Goal: Task Accomplishment & Management: Complete application form

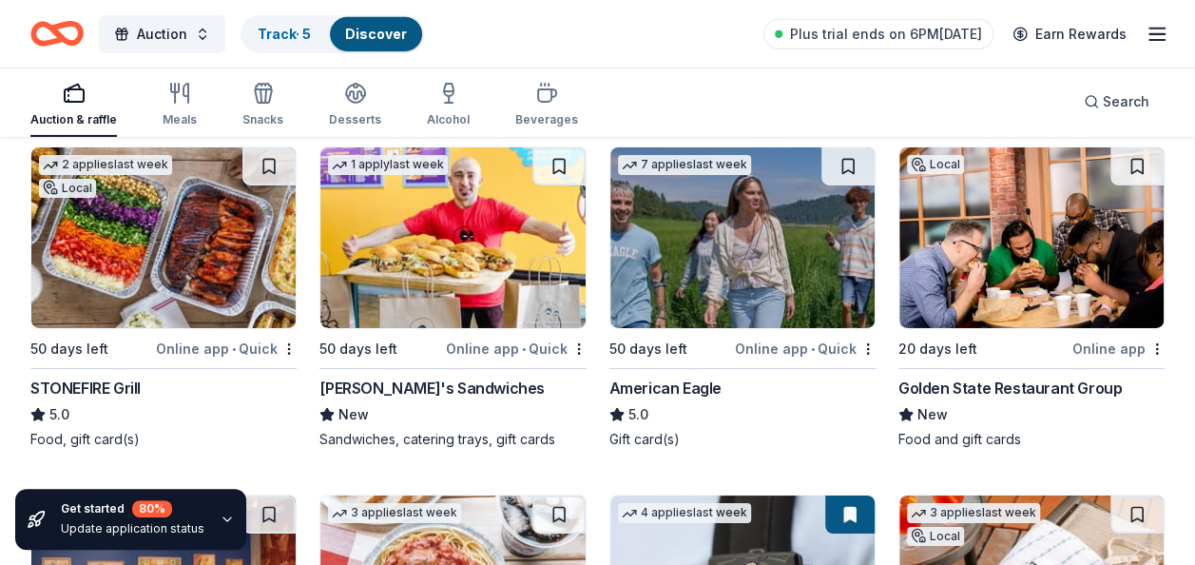
scroll to position [3072, 0]
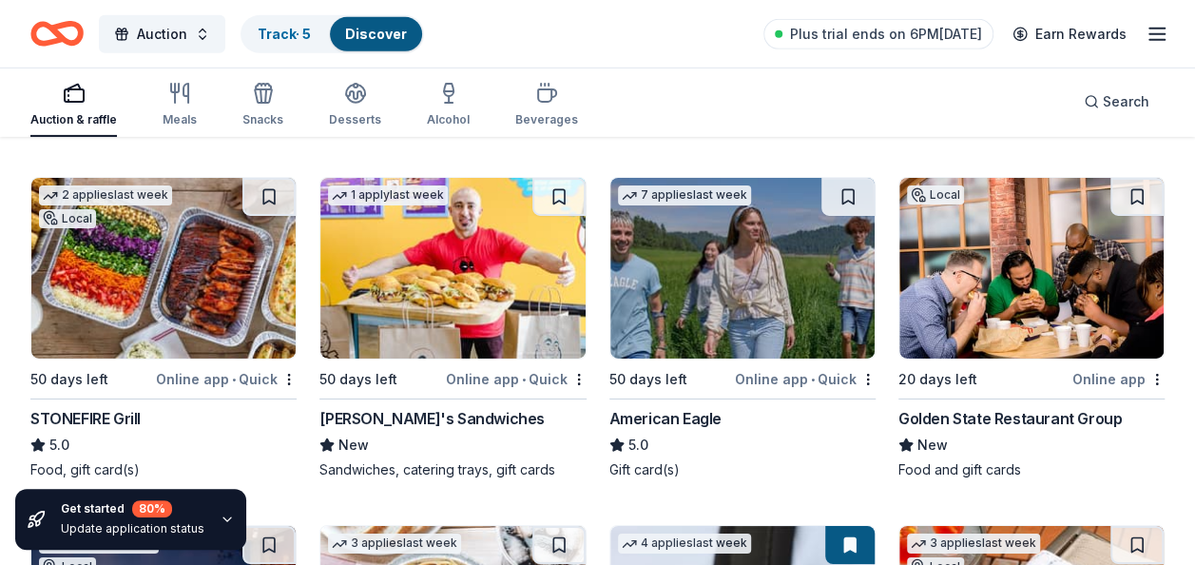
click at [680, 413] on div "American Eagle" at bounding box center [666, 418] width 112 height 23
click at [70, 413] on div "STONEFIRE Grill" at bounding box center [85, 418] width 110 height 23
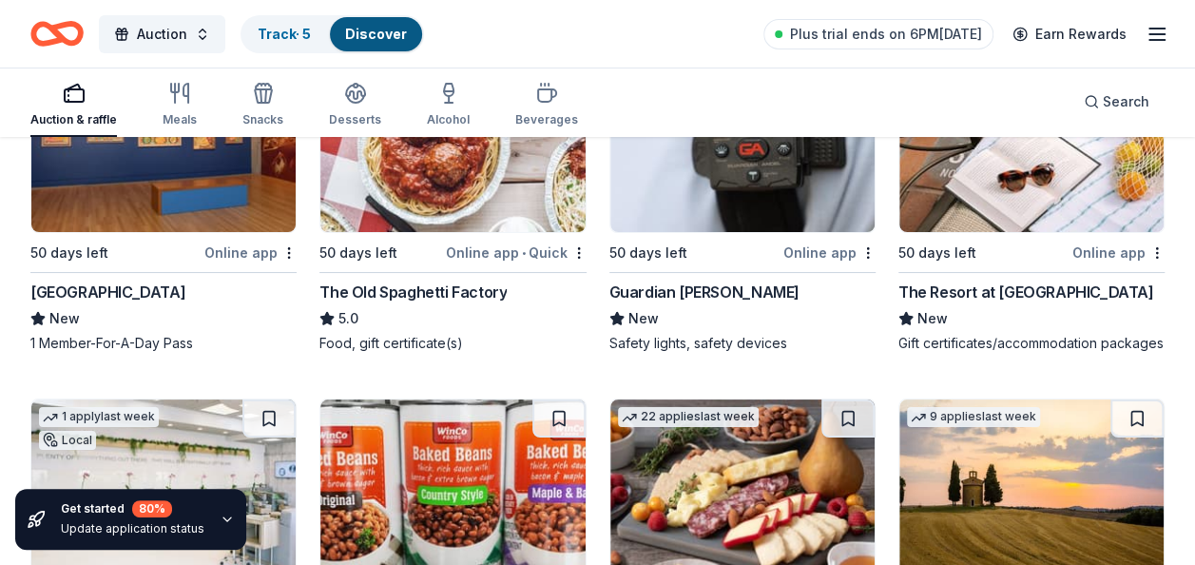
scroll to position [3547, 0]
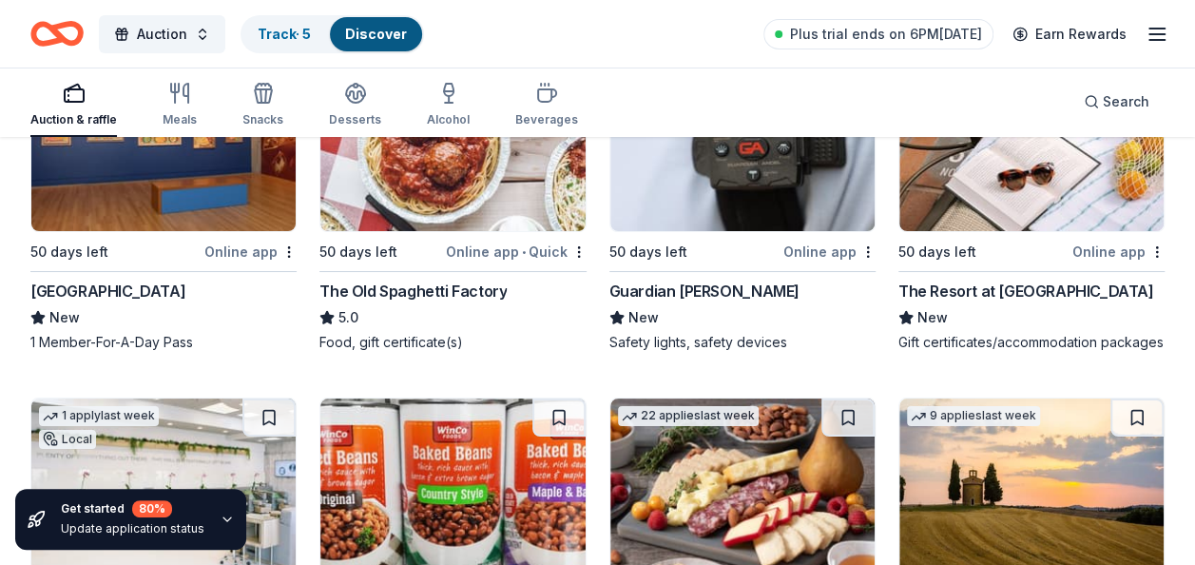
click at [69, 281] on div "Skirball Cultural Center" at bounding box center [107, 291] width 155 height 23
click at [978, 284] on div "The Resort at Pelican Hill" at bounding box center [1027, 291] width 256 height 23
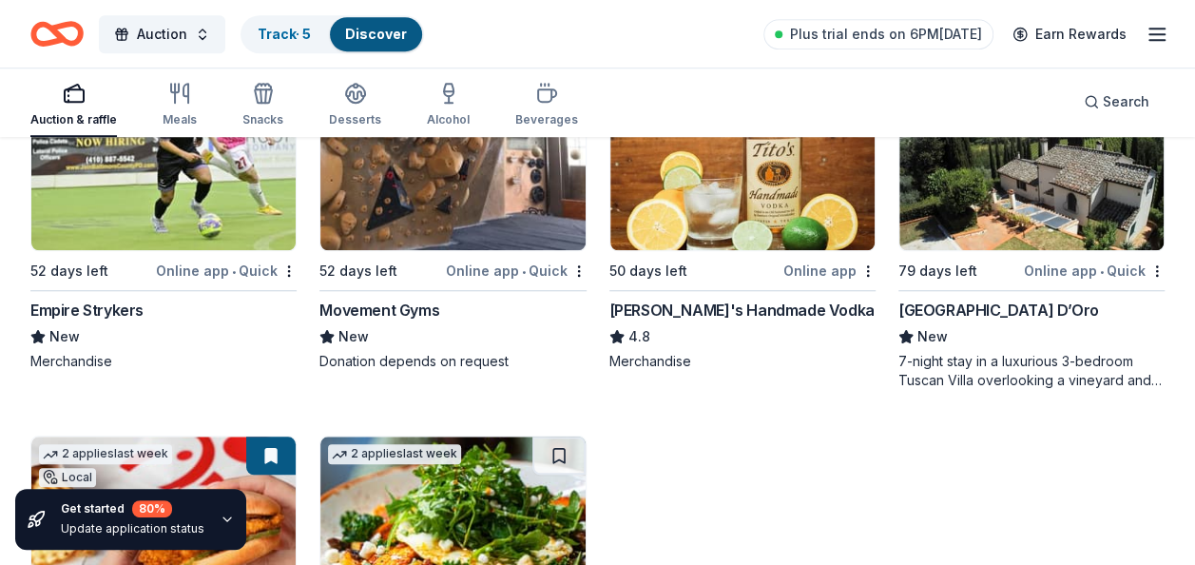
scroll to position [4213, 0]
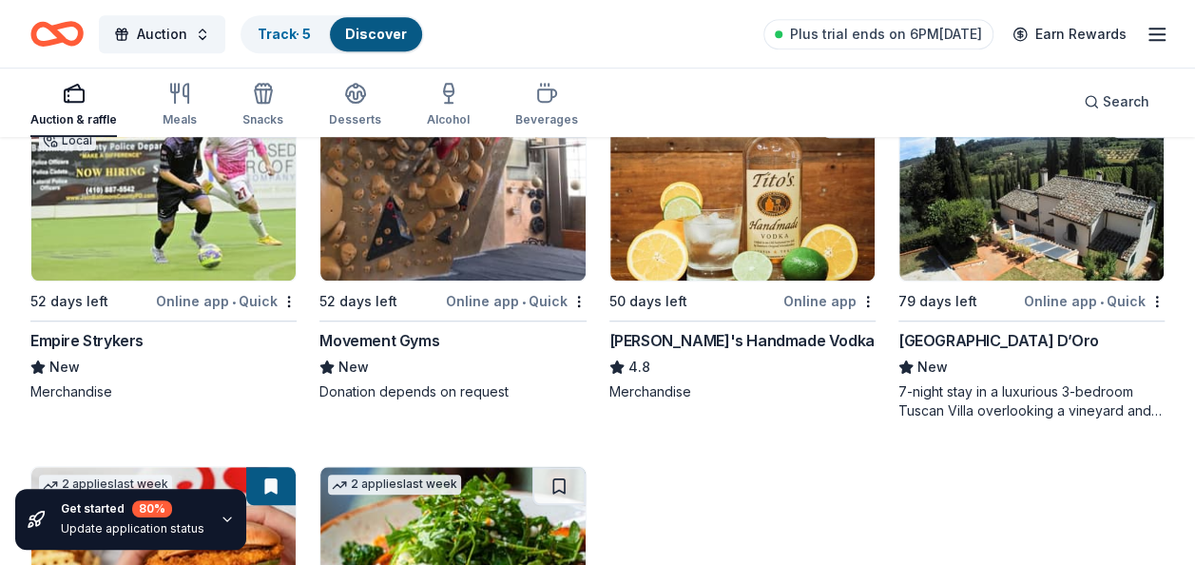
click at [751, 352] on div "Tito's Handmade Vodka" at bounding box center [742, 340] width 265 height 23
click at [977, 420] on div "7-night stay in a luxurious 3-bedroom Tuscan Villa overlooking a vineyard and t…" at bounding box center [1032, 401] width 266 height 38
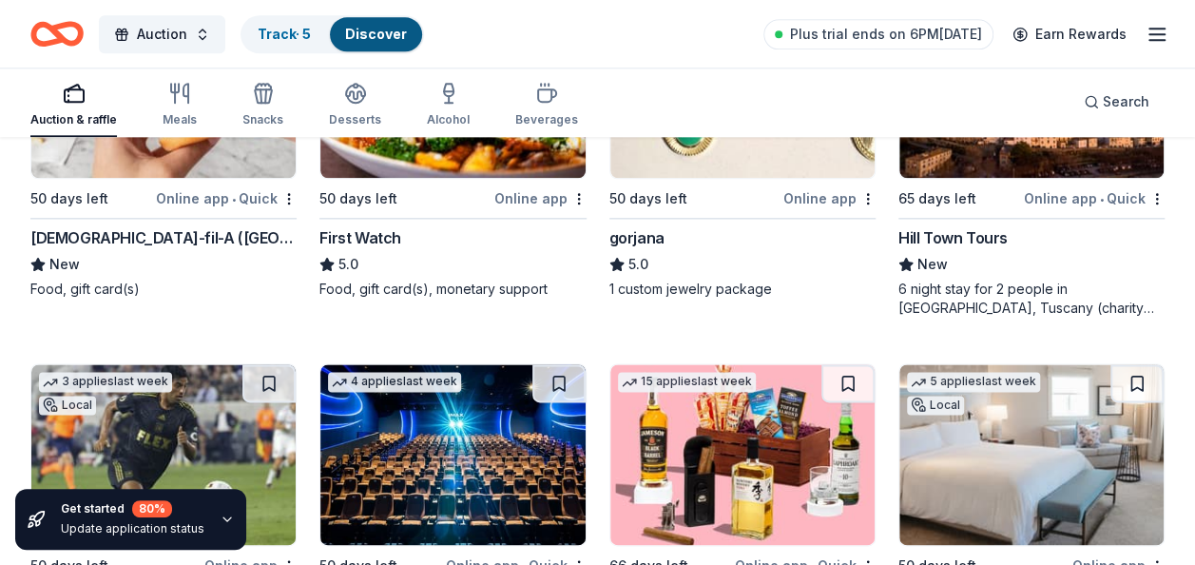
scroll to position [4688, 0]
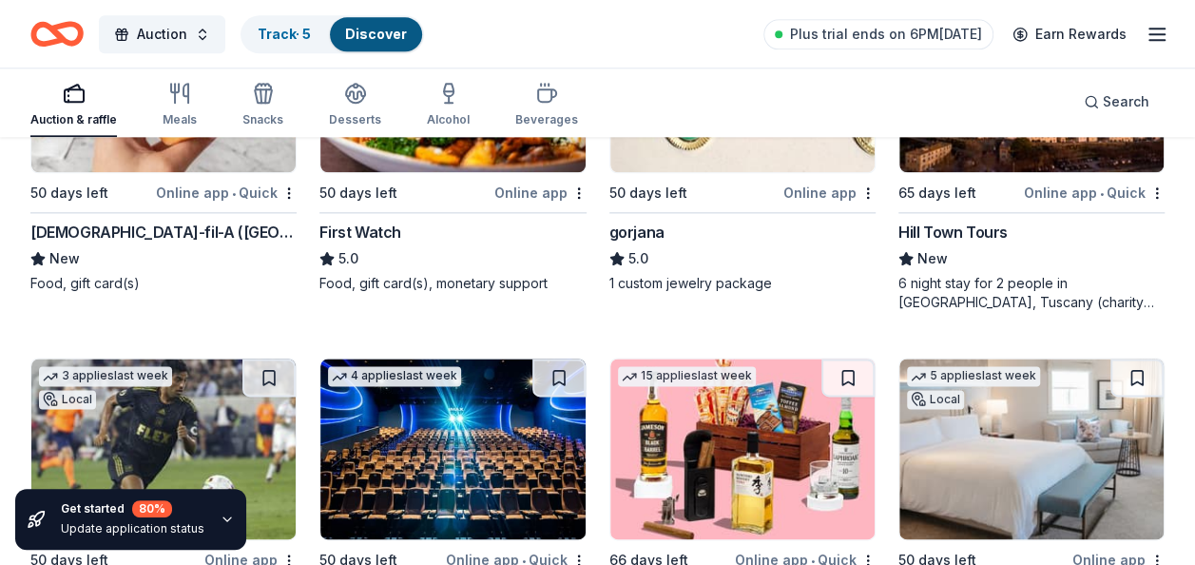
click at [135, 239] on div "Chick-fil-A (Los Angeles)" at bounding box center [163, 232] width 266 height 23
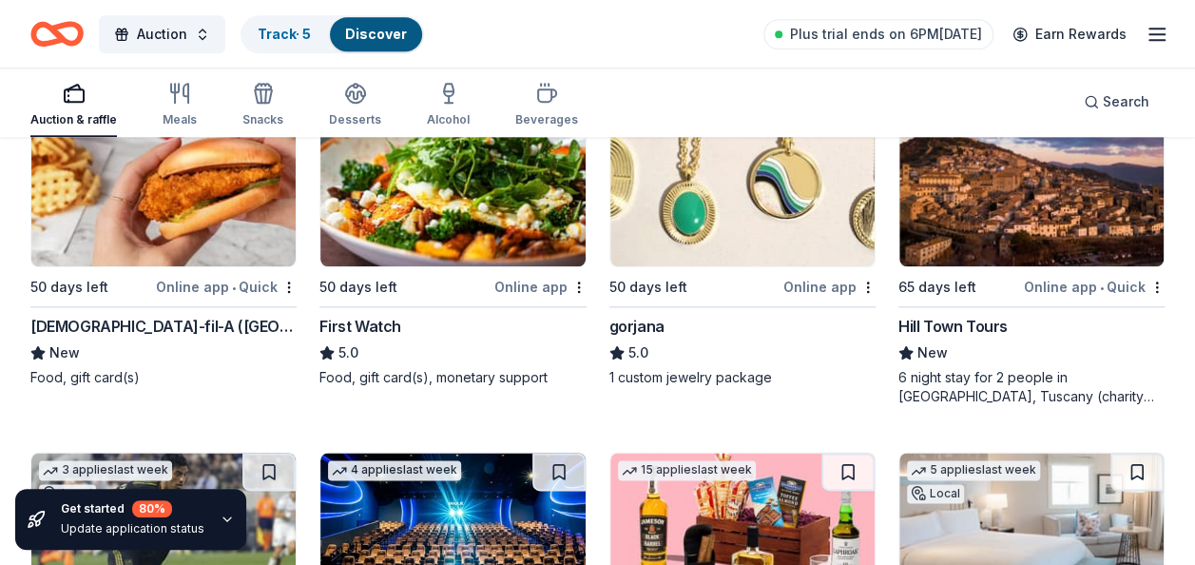
scroll to position [4593, 0]
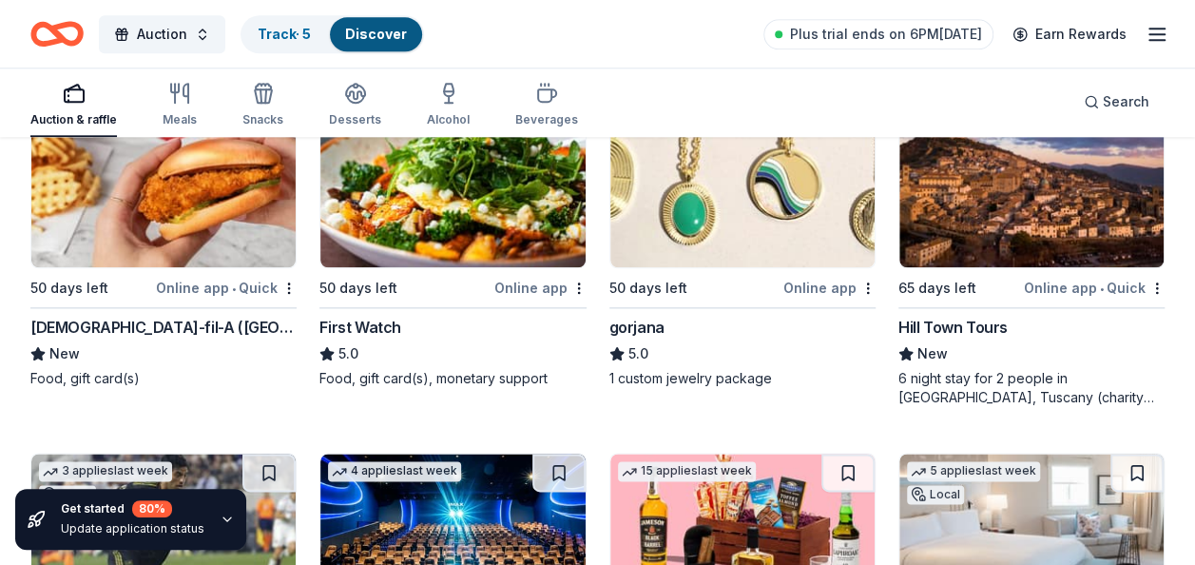
click at [116, 333] on div "Chick-fil-A (Los Angeles)" at bounding box center [163, 327] width 266 height 23
click at [639, 339] on div "gorjana" at bounding box center [637, 327] width 55 height 23
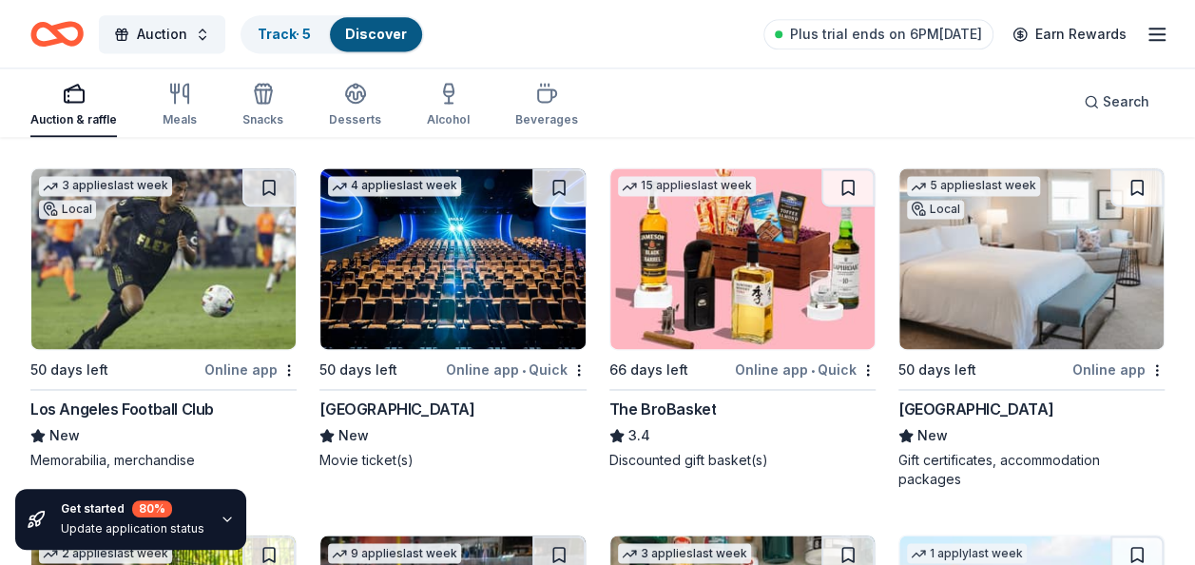
scroll to position [4974, 0]
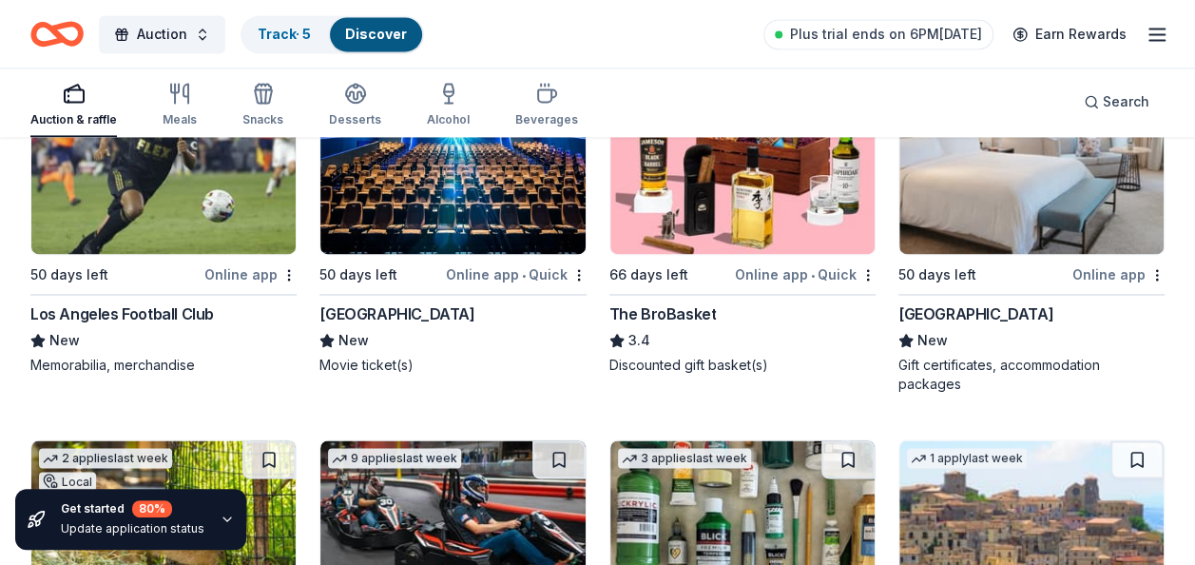
click at [145, 325] on div "Los Angeles Football Club" at bounding box center [122, 313] width 184 height 23
click at [650, 325] on div "The BroBasket" at bounding box center [663, 313] width 107 height 23
click at [1007, 325] on div "Waldorf Astoria Monarch Beach Resort & Club" at bounding box center [976, 313] width 155 height 23
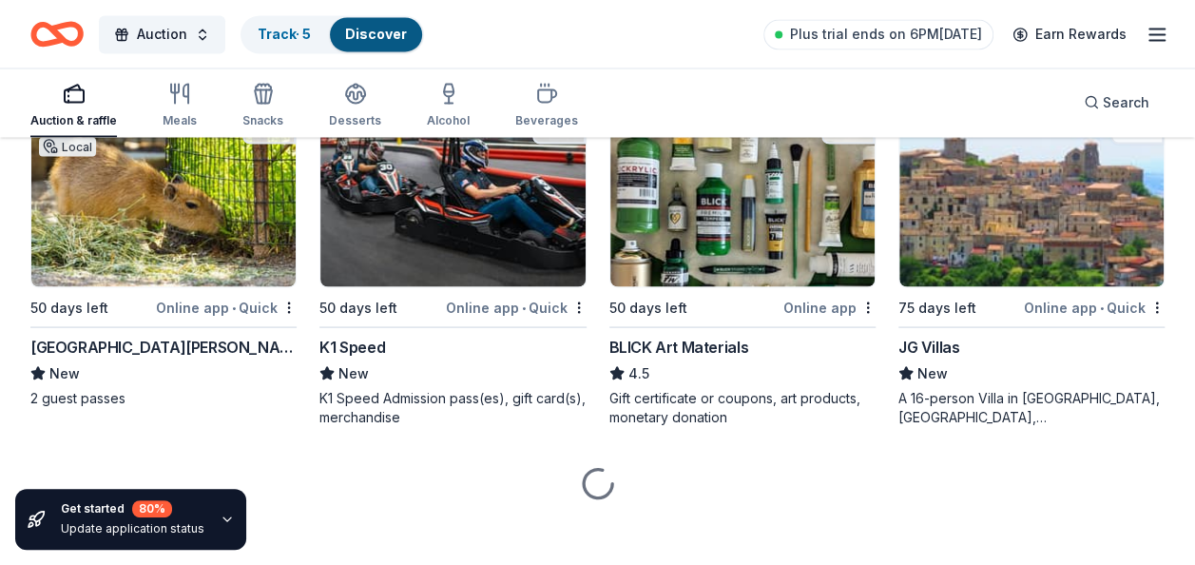
scroll to position [5335, 0]
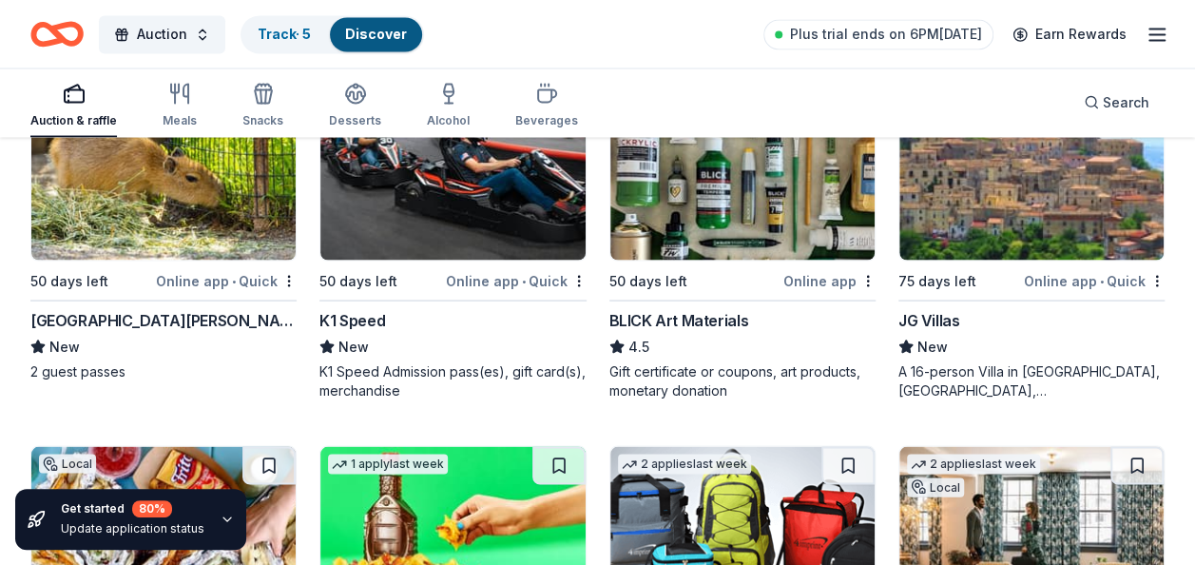
click at [371, 329] on div "K1 Speed" at bounding box center [353, 319] width 66 height 23
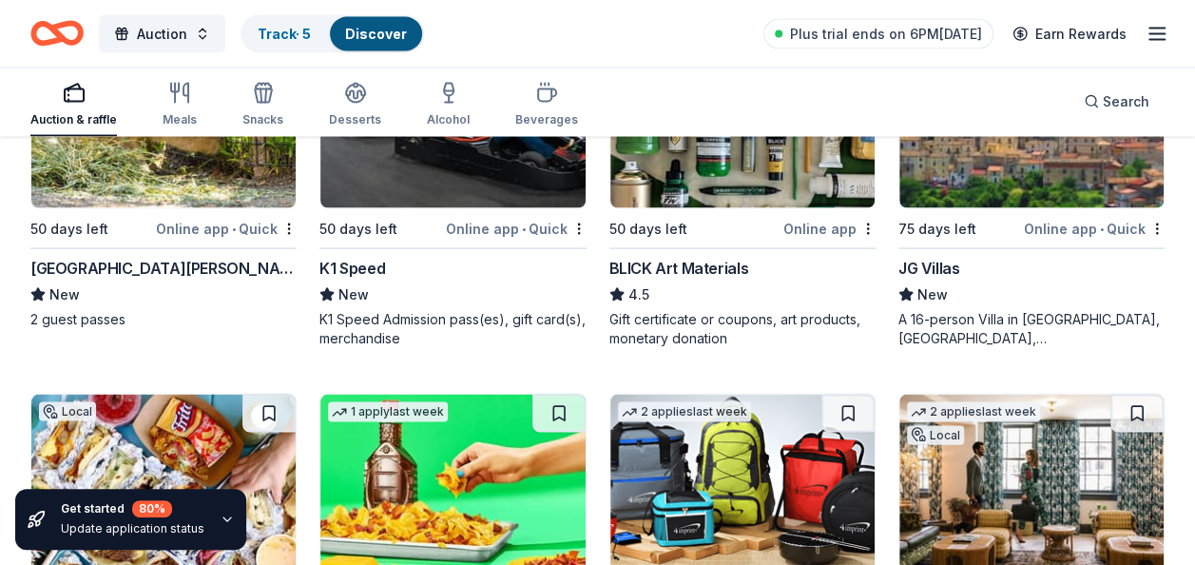
scroll to position [5430, 0]
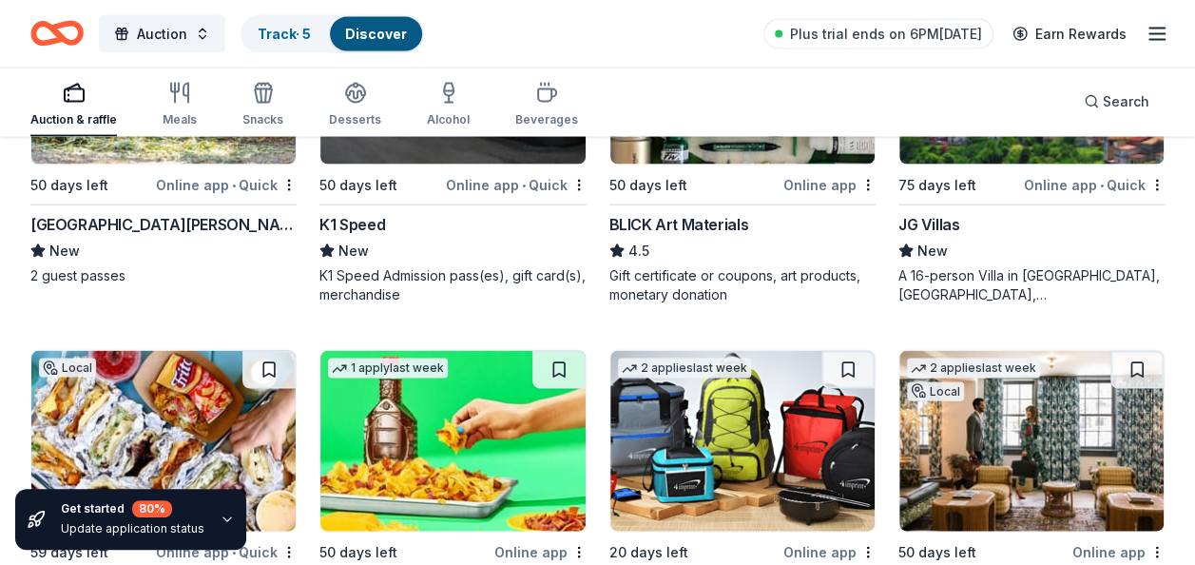
click at [96, 236] on div "Santa Barbara Zoo" at bounding box center [163, 224] width 266 height 23
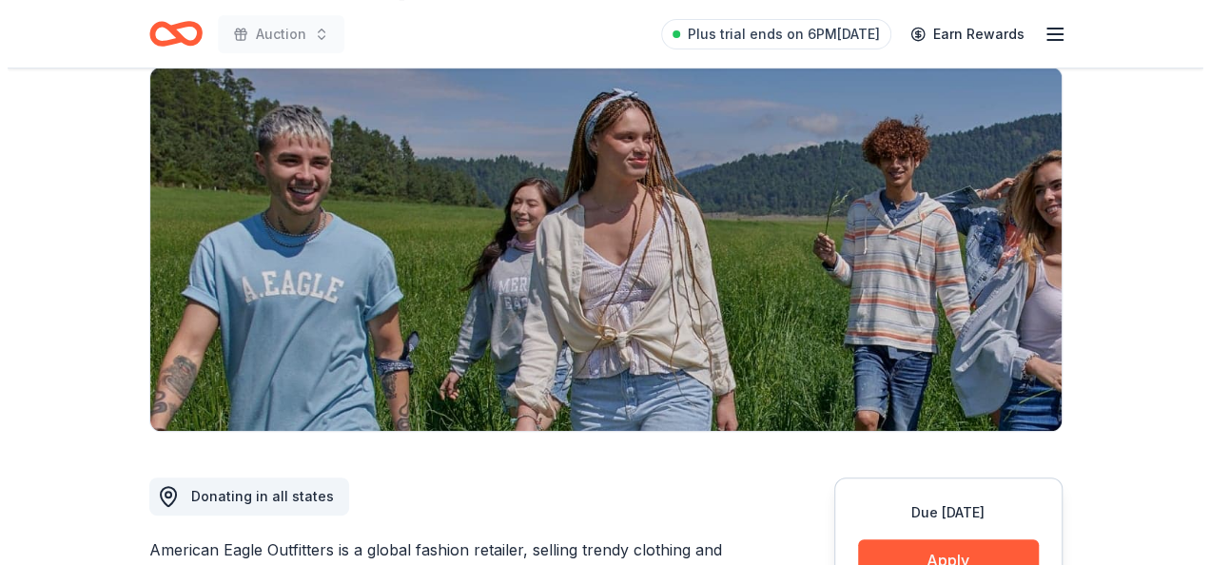
scroll to position [285, 0]
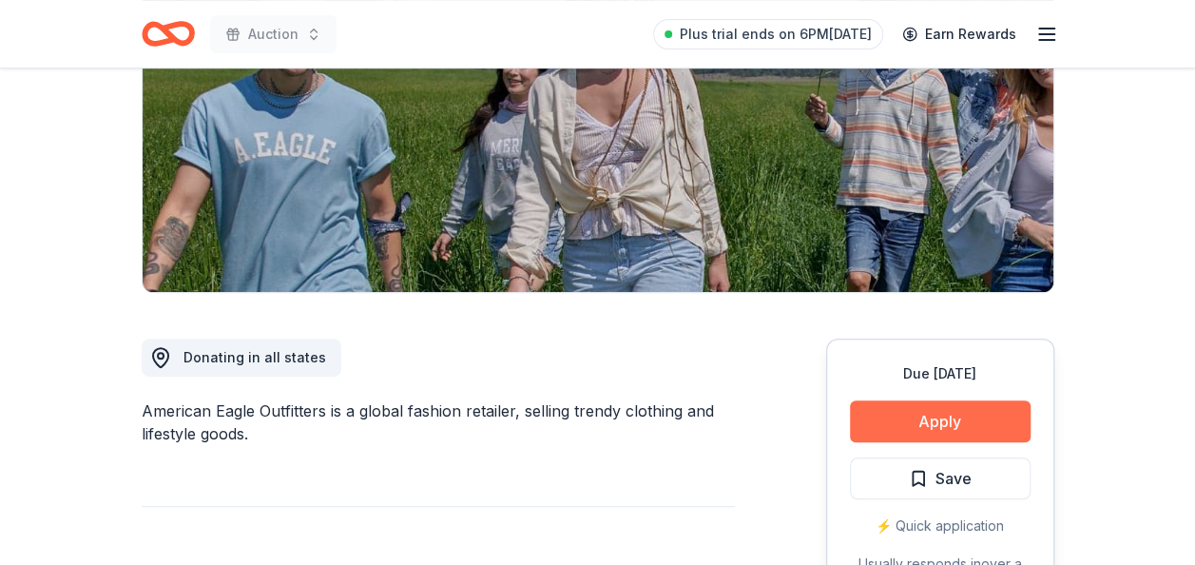
click at [963, 408] on button "Apply" at bounding box center [940, 421] width 181 height 42
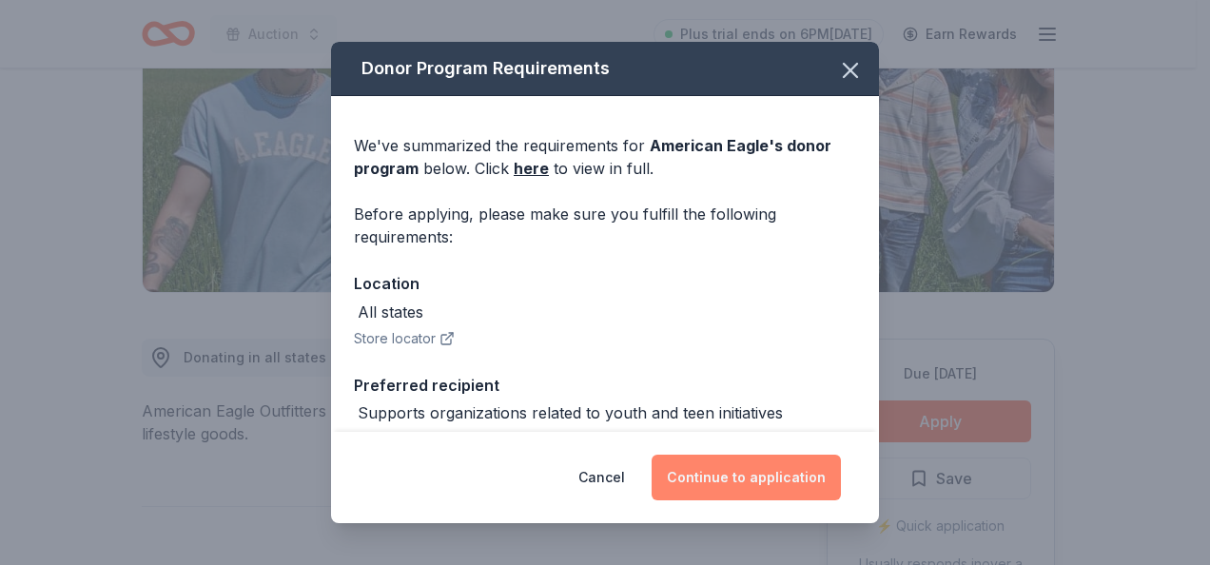
click at [788, 475] on button "Continue to application" at bounding box center [745, 478] width 189 height 46
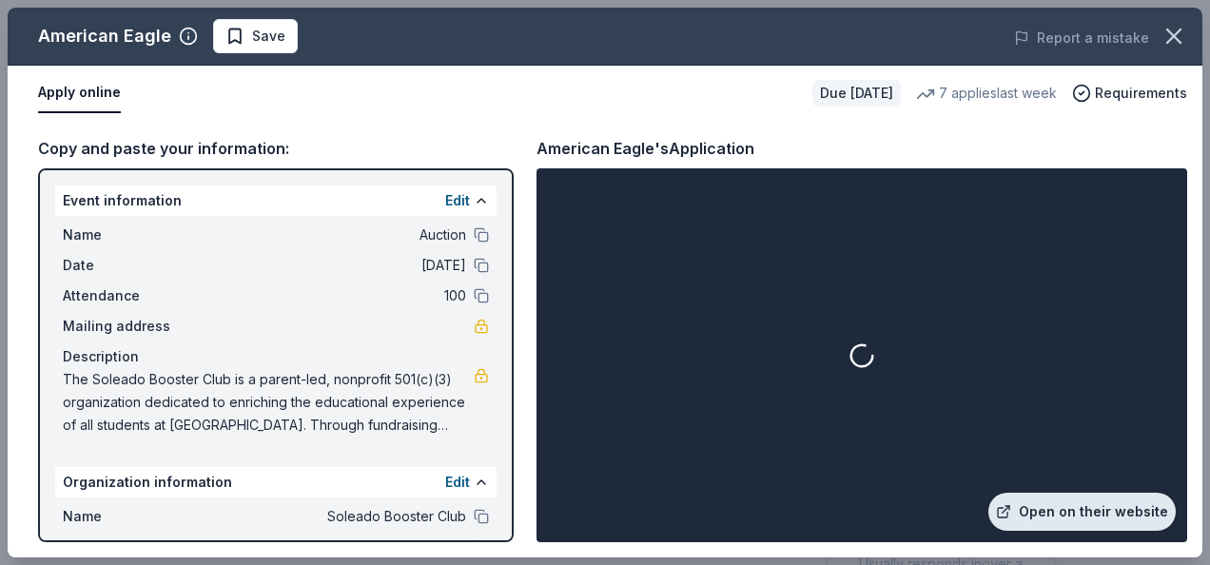
click at [1073, 504] on link "Open on their website" at bounding box center [1081, 512] width 187 height 38
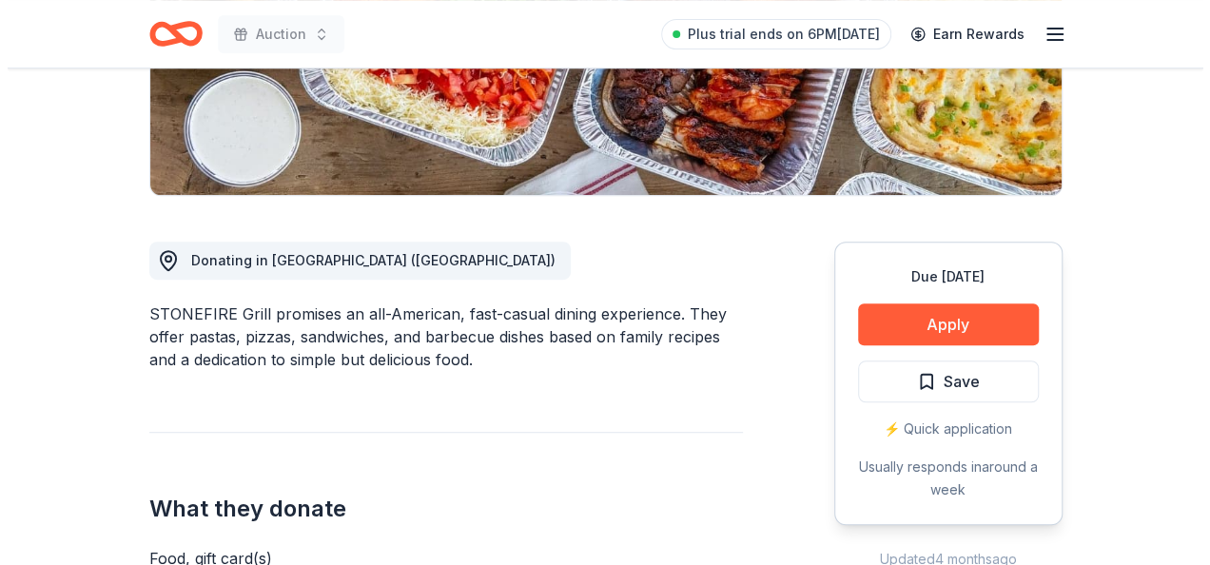
scroll to position [571, 0]
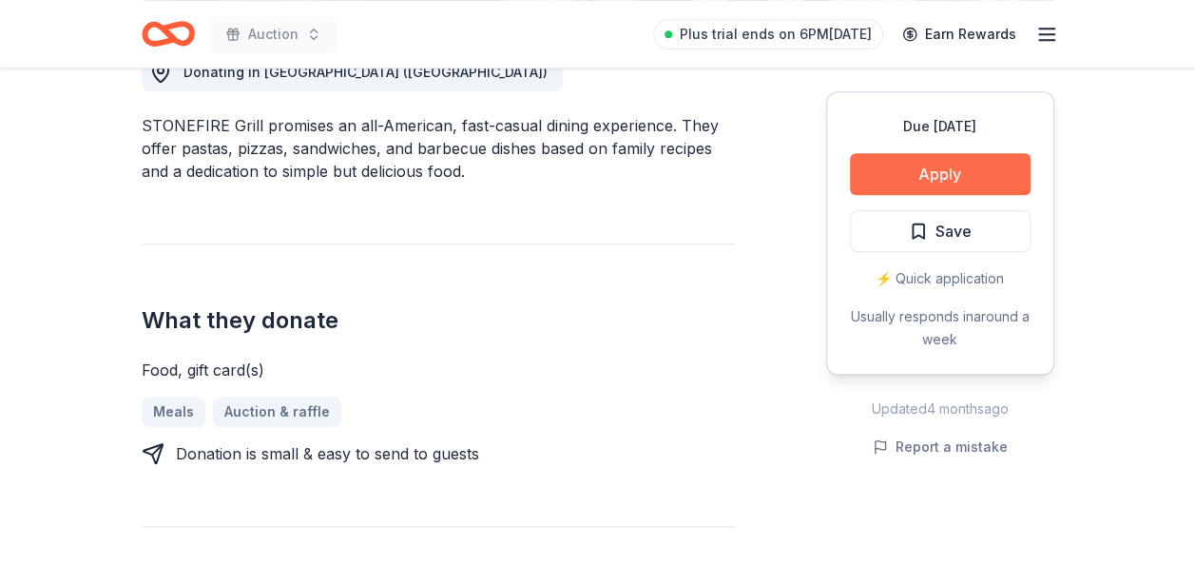
click at [903, 176] on button "Apply" at bounding box center [940, 174] width 181 height 42
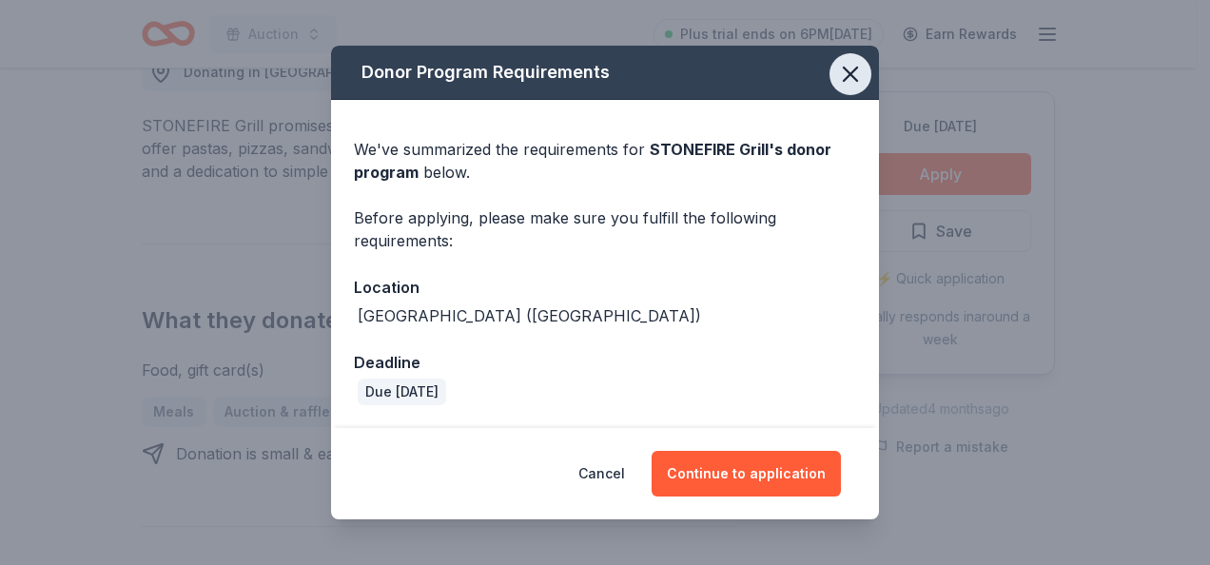
click at [856, 72] on icon "button" at bounding box center [850, 74] width 27 height 27
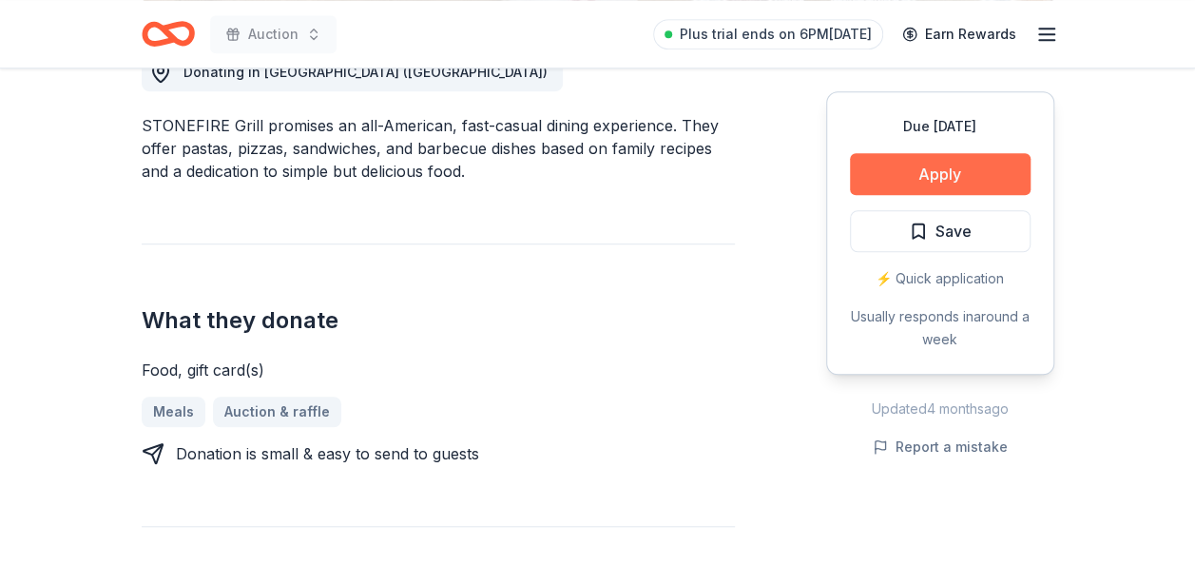
click at [956, 174] on button "Apply" at bounding box center [940, 174] width 181 height 42
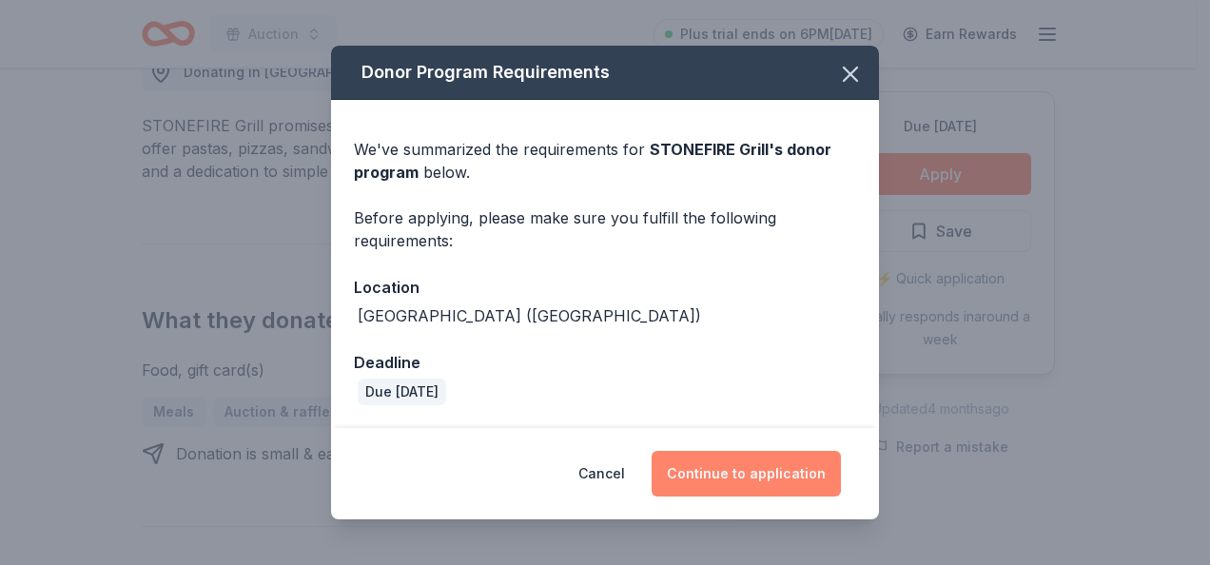
click at [778, 461] on button "Continue to application" at bounding box center [745, 474] width 189 height 46
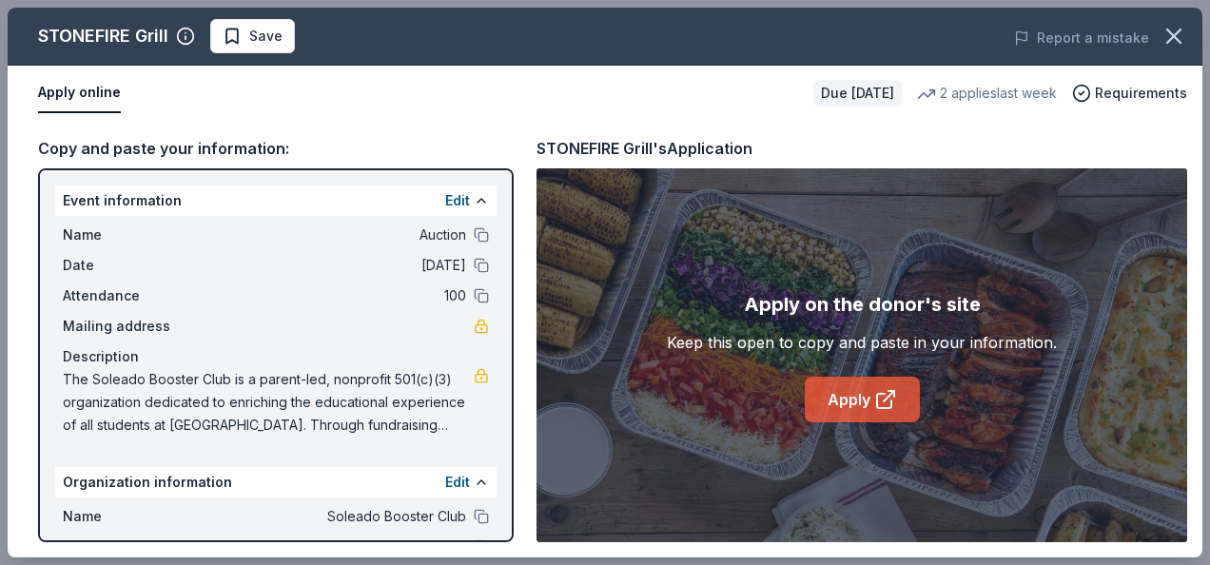
click at [850, 402] on link "Apply" at bounding box center [862, 400] width 115 height 46
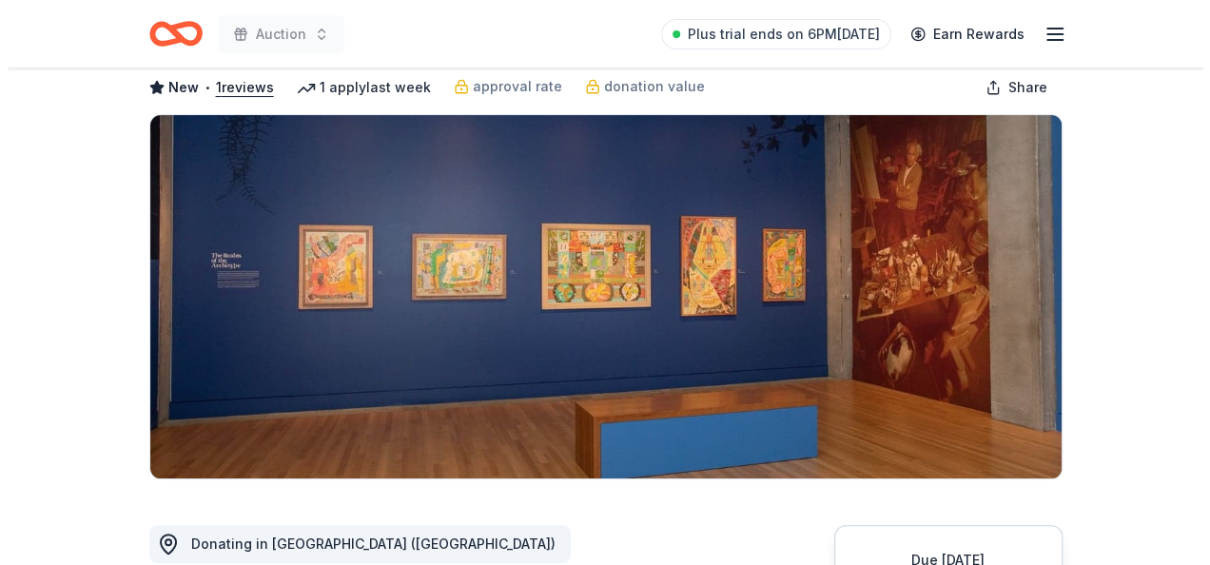
scroll to position [285, 0]
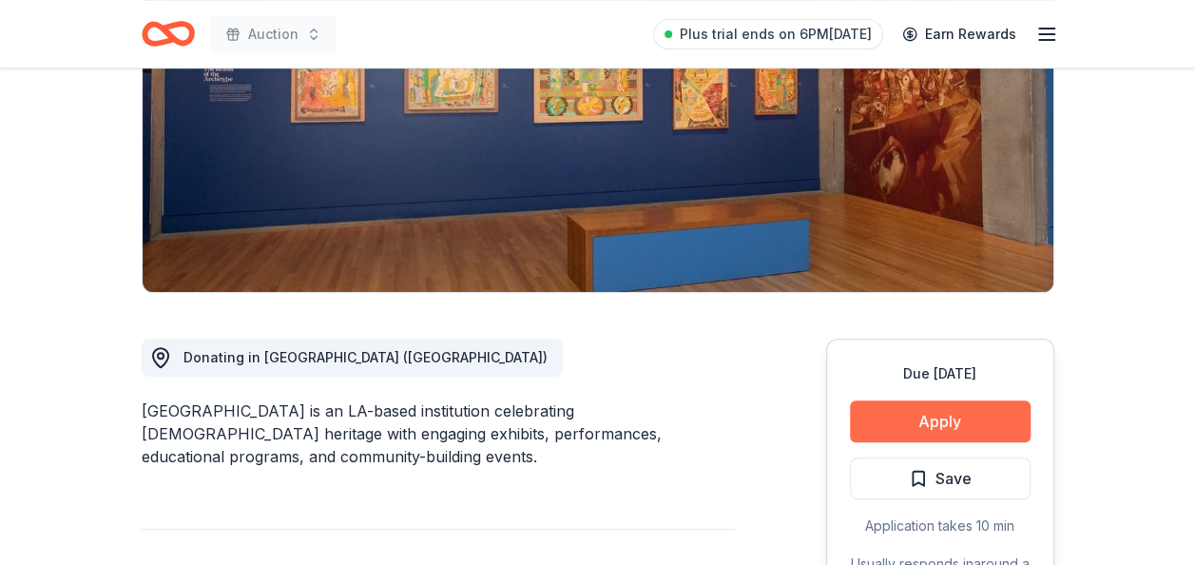
click at [954, 413] on button "Apply" at bounding box center [940, 421] width 181 height 42
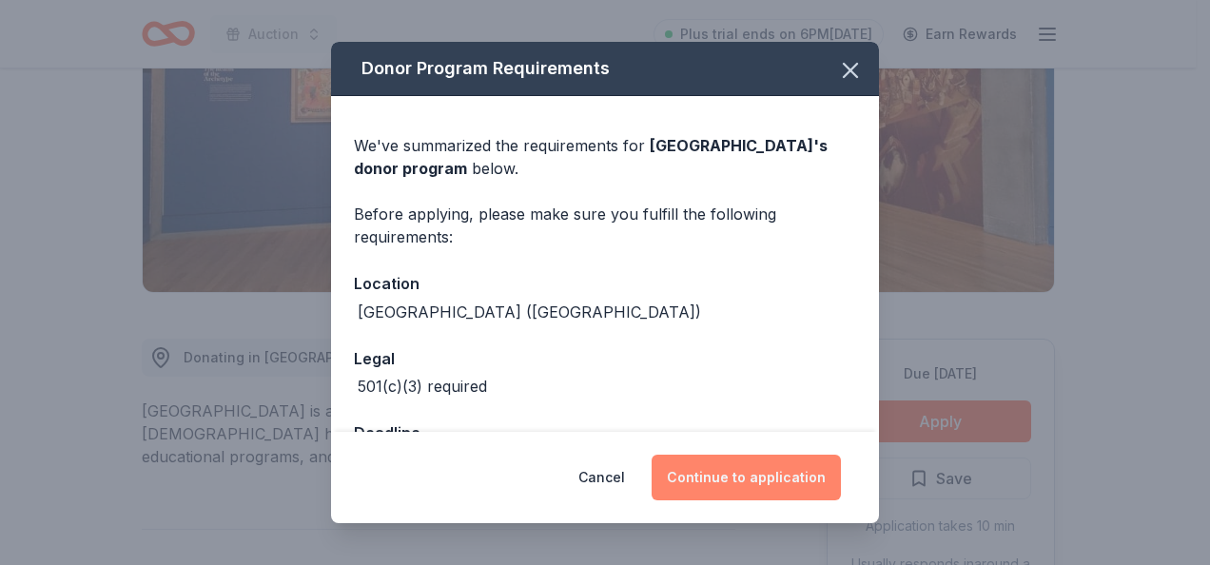
click at [730, 479] on button "Continue to application" at bounding box center [745, 478] width 189 height 46
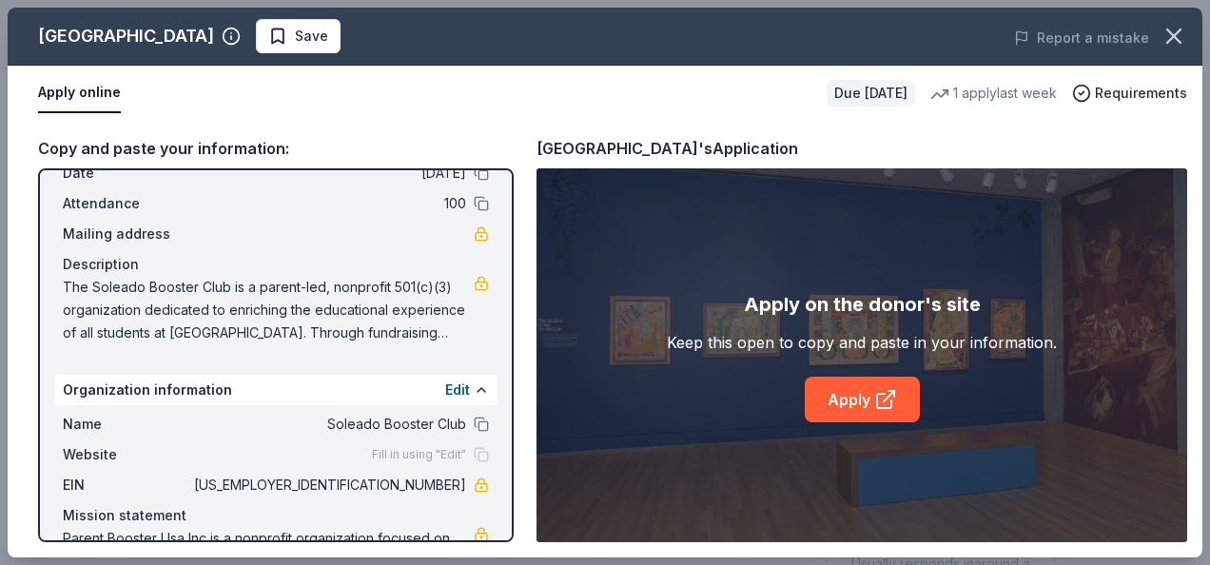
scroll to position [170, 0]
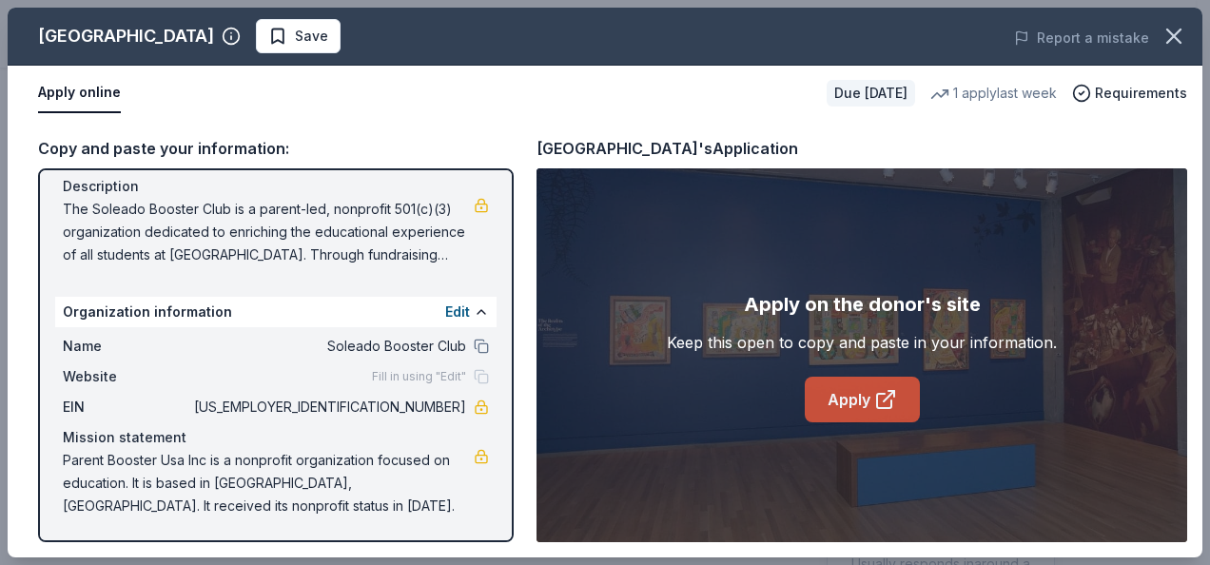
click at [857, 391] on link "Apply" at bounding box center [862, 400] width 115 height 46
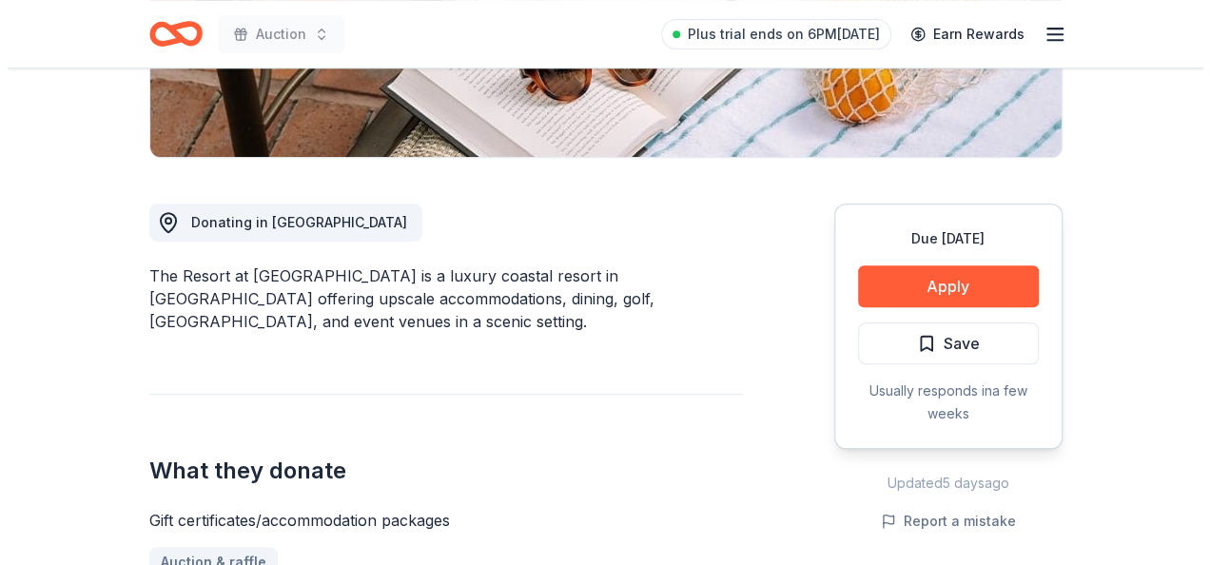
scroll to position [571, 0]
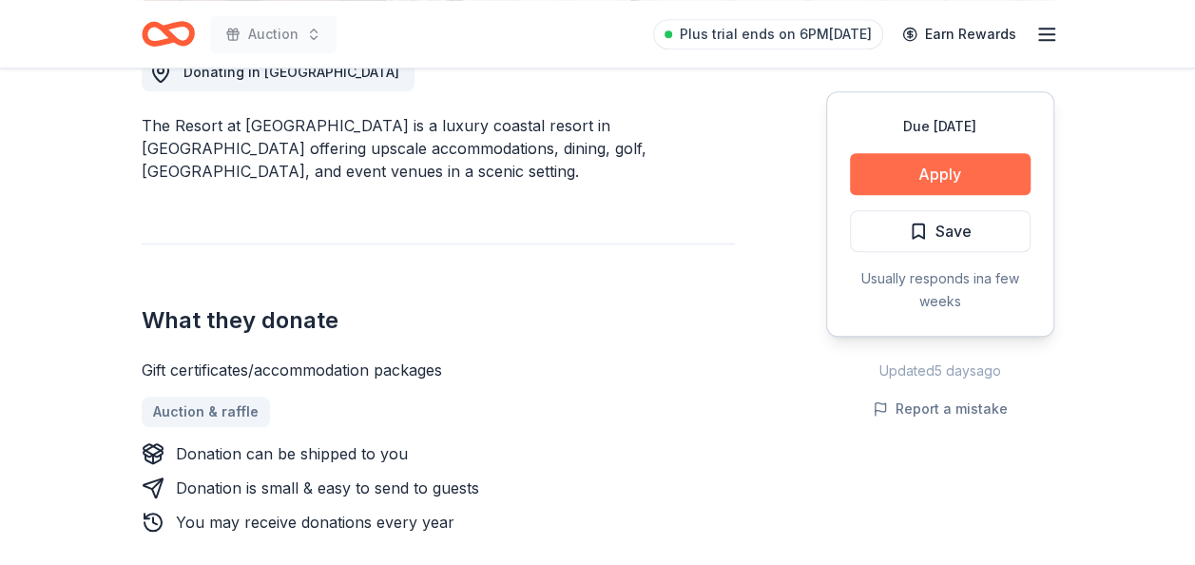
click at [907, 175] on button "Apply" at bounding box center [940, 174] width 181 height 42
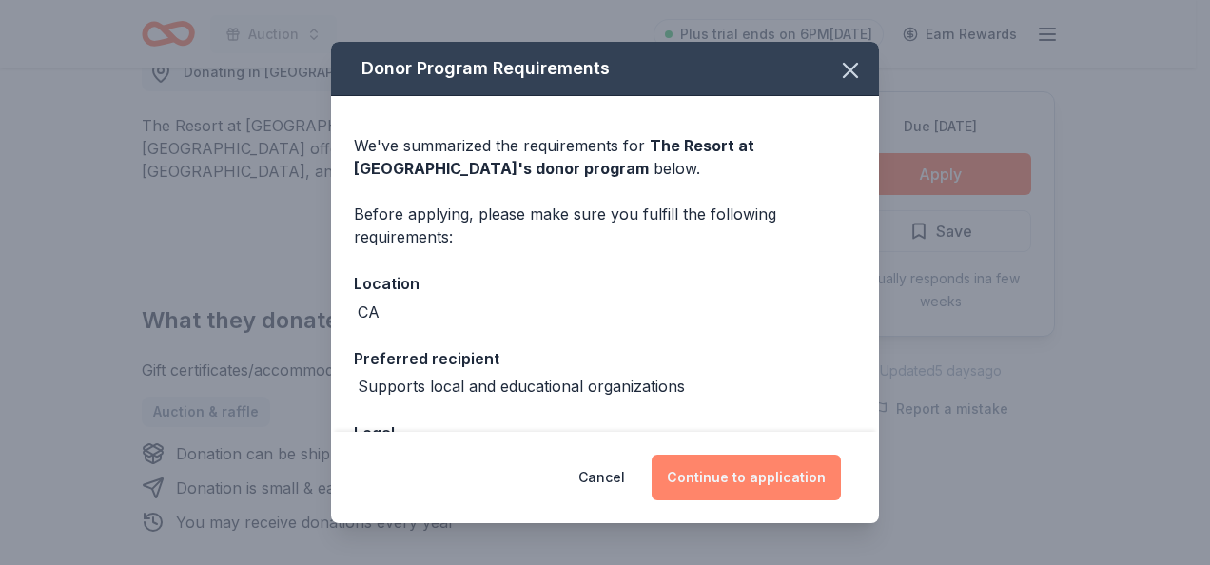
click at [780, 470] on button "Continue to application" at bounding box center [745, 478] width 189 height 46
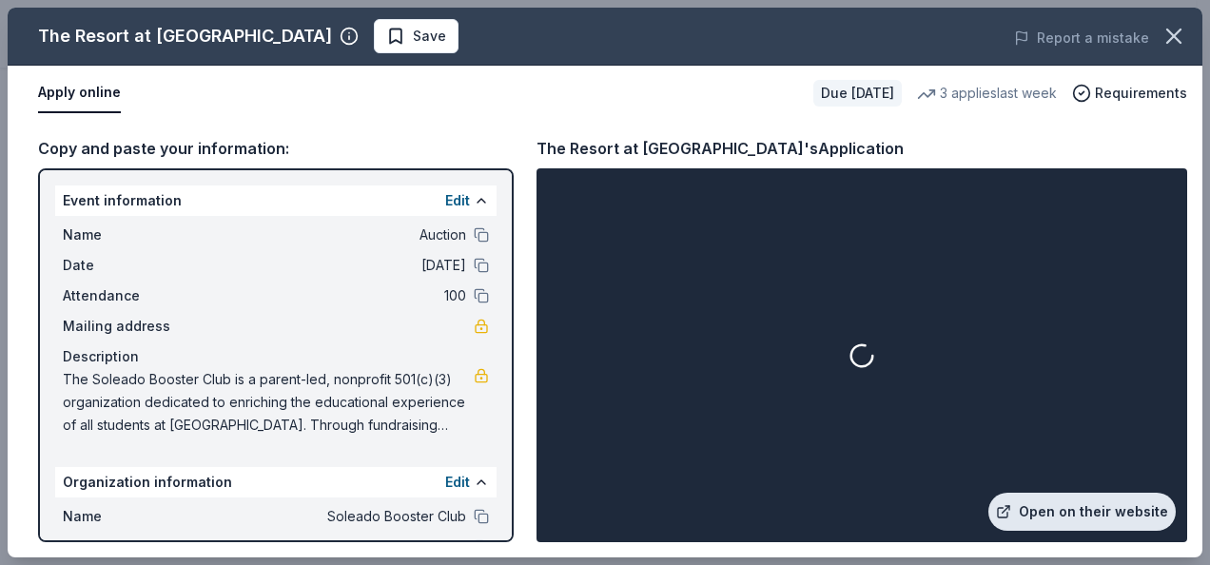
click at [1126, 504] on link "Open on their website" at bounding box center [1081, 512] width 187 height 38
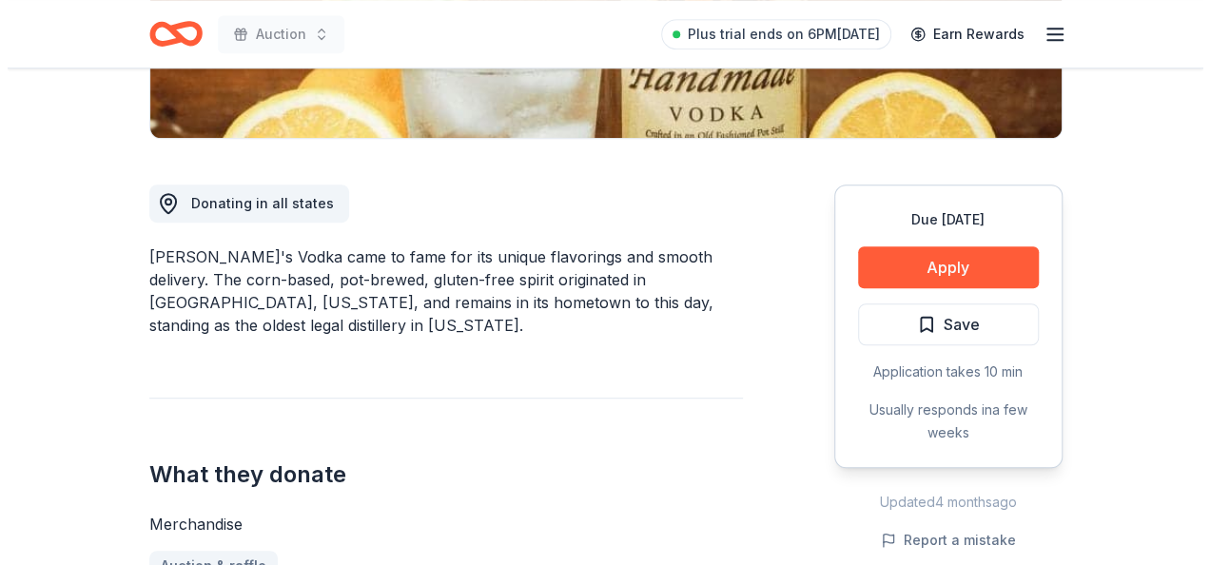
scroll to position [475, 0]
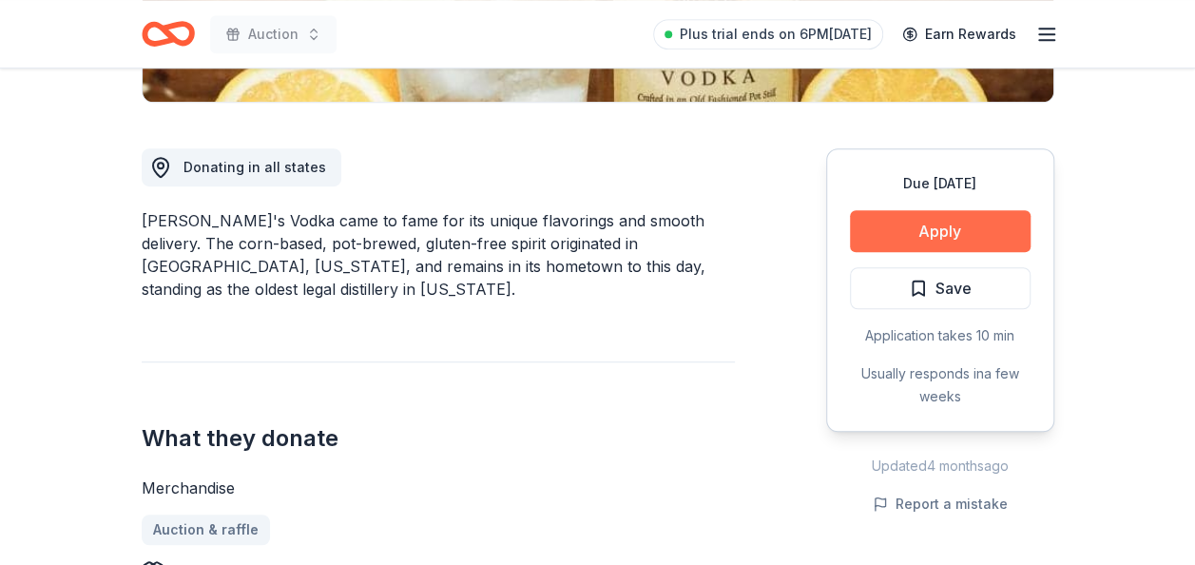
click at [884, 221] on button "Apply" at bounding box center [940, 231] width 181 height 42
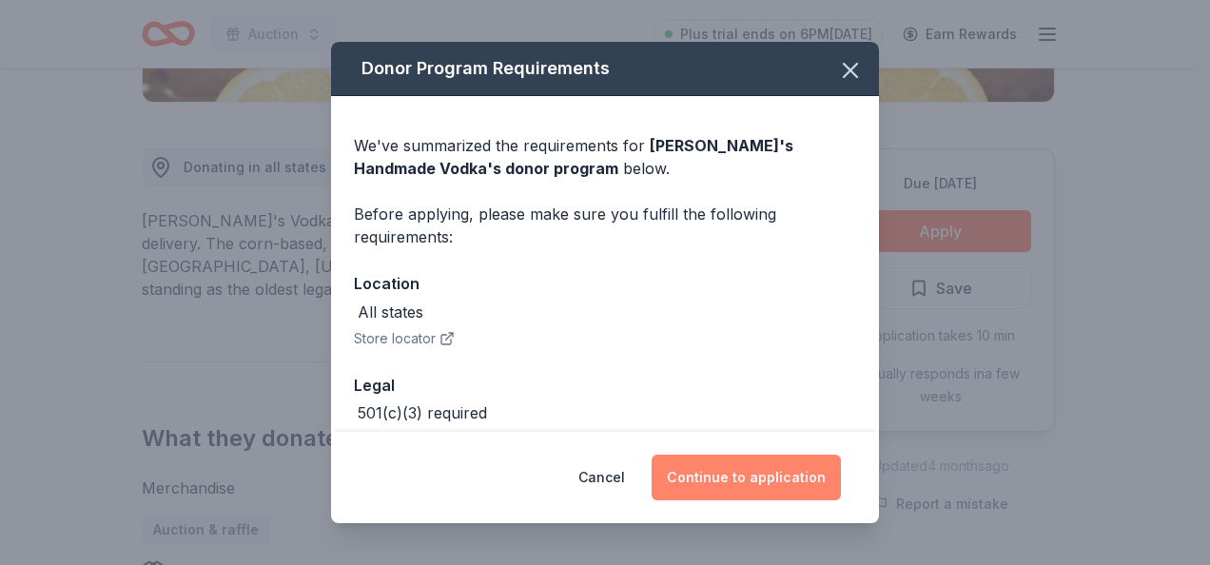
click at [729, 458] on button "Continue to application" at bounding box center [745, 478] width 189 height 46
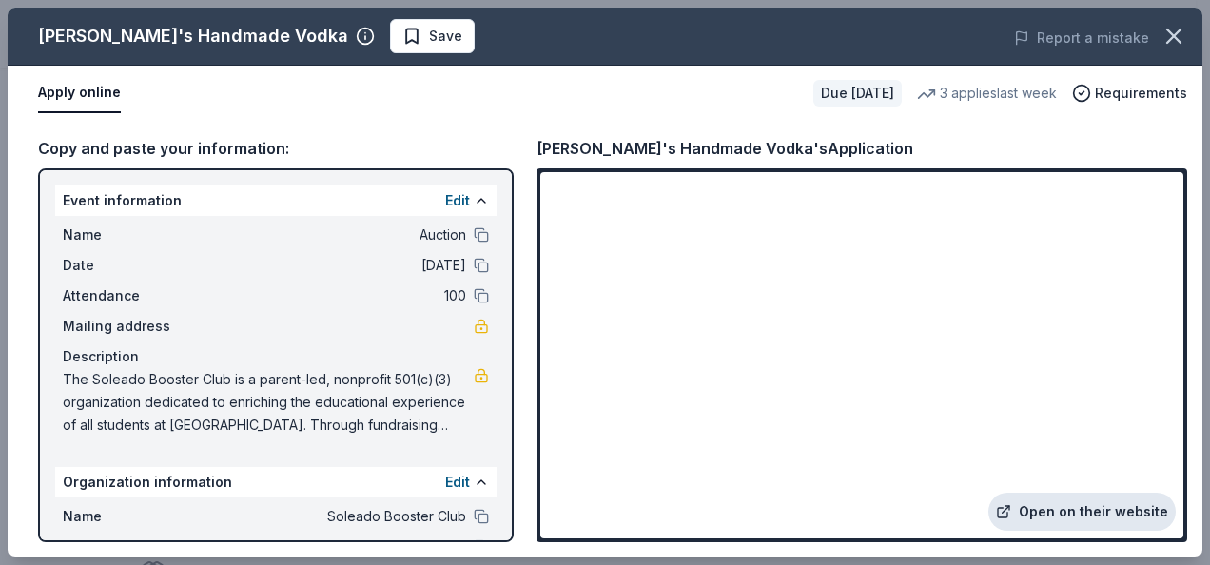
click at [1079, 503] on link "Open on their website" at bounding box center [1081, 512] width 187 height 38
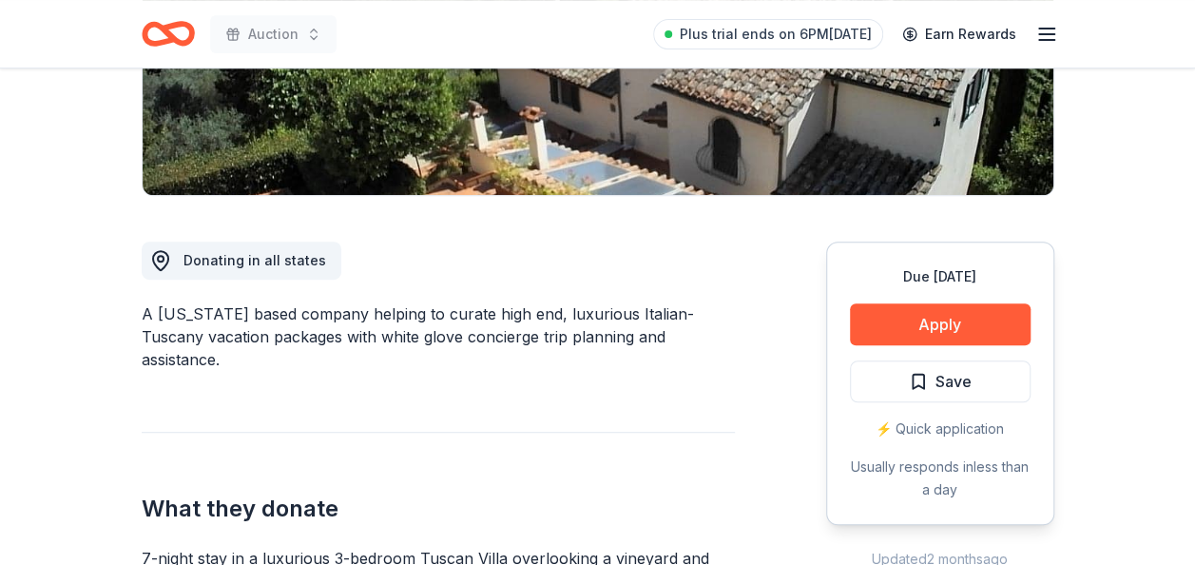
scroll to position [571, 0]
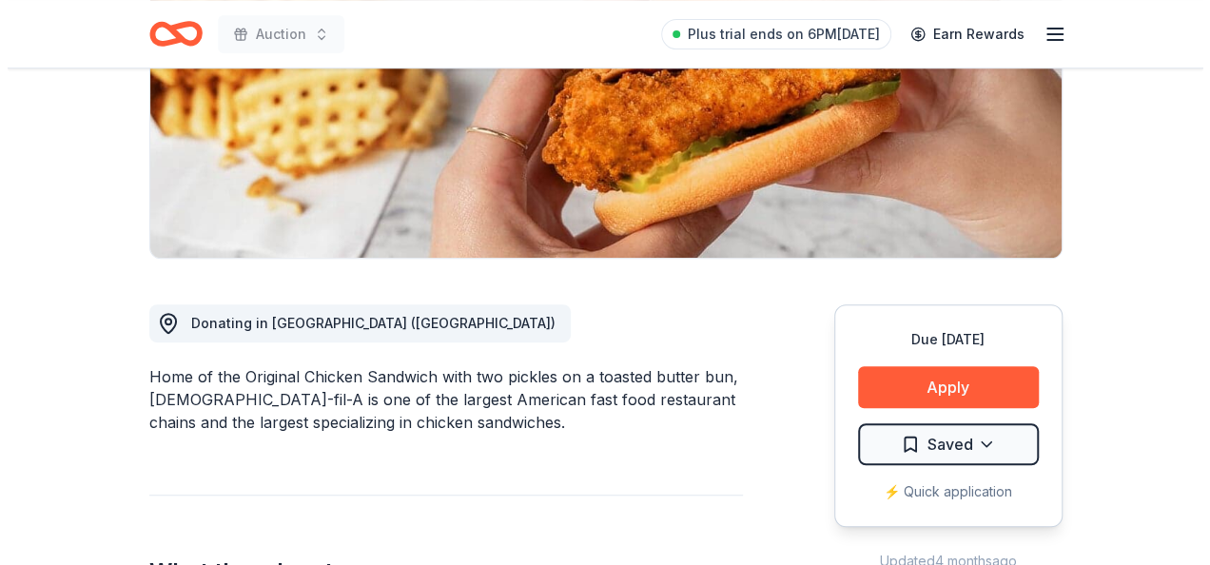
scroll to position [380, 0]
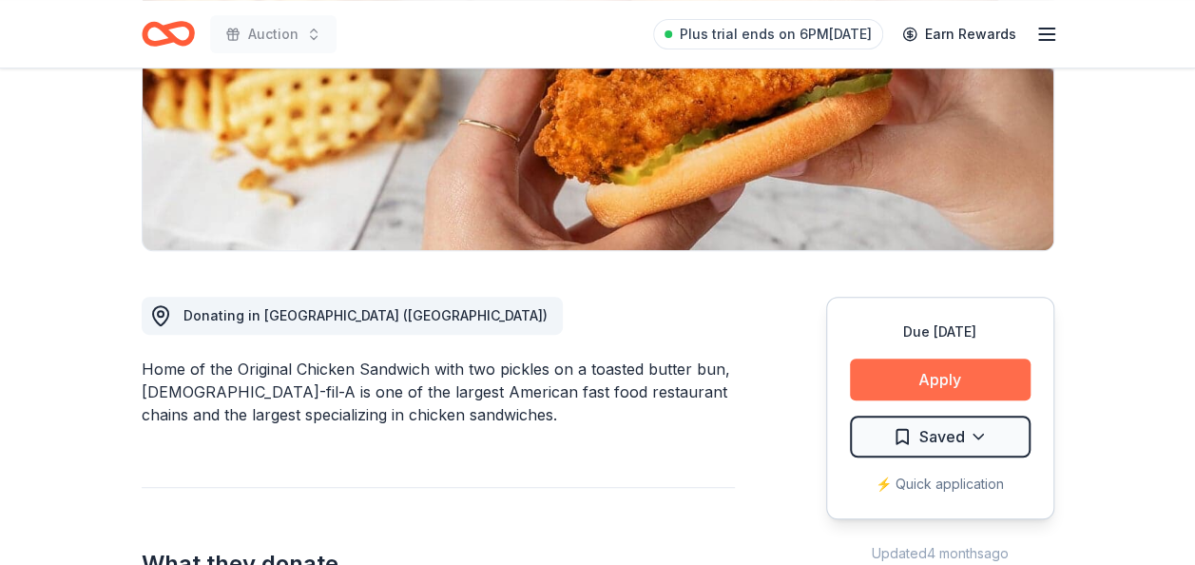
click at [908, 359] on button "Apply" at bounding box center [940, 380] width 181 height 42
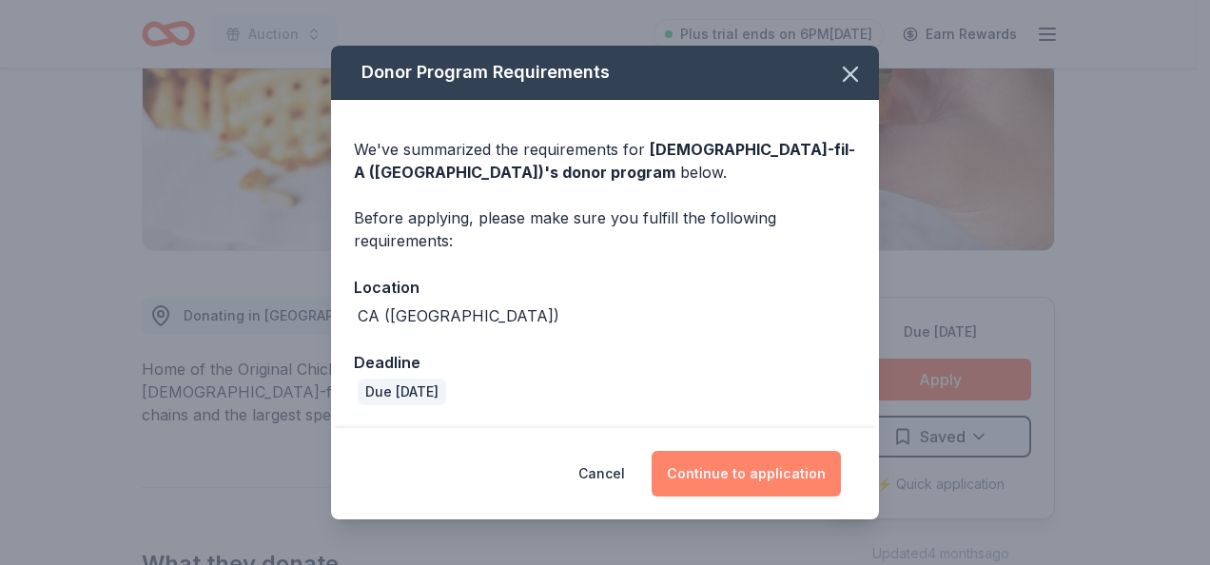
click at [709, 485] on button "Continue to application" at bounding box center [745, 474] width 189 height 46
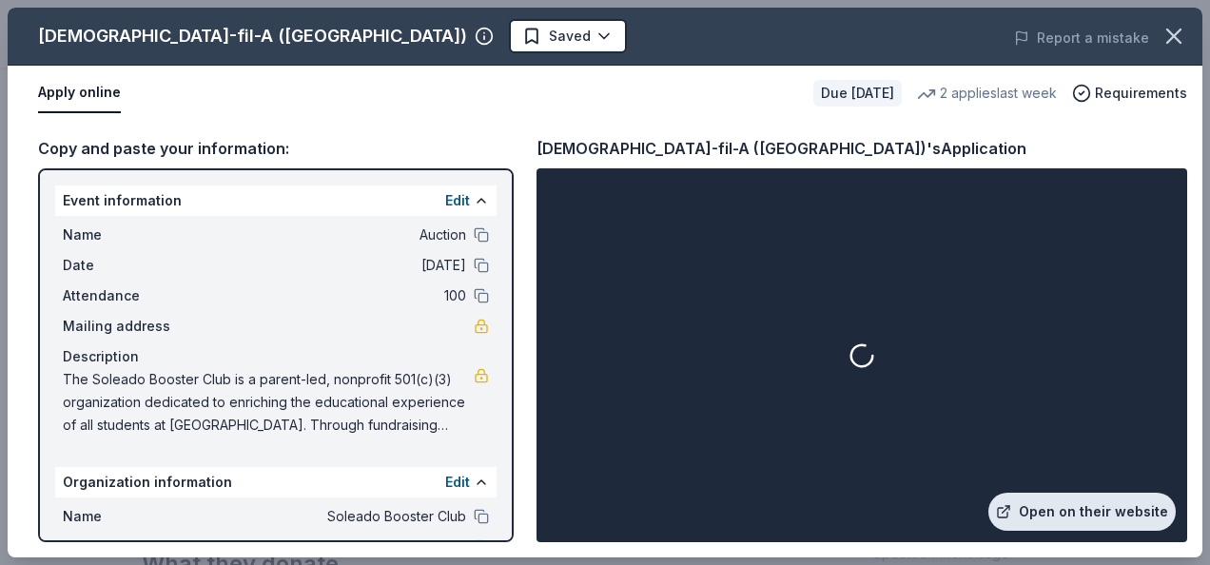
click at [1105, 511] on link "Open on their website" at bounding box center [1081, 512] width 187 height 38
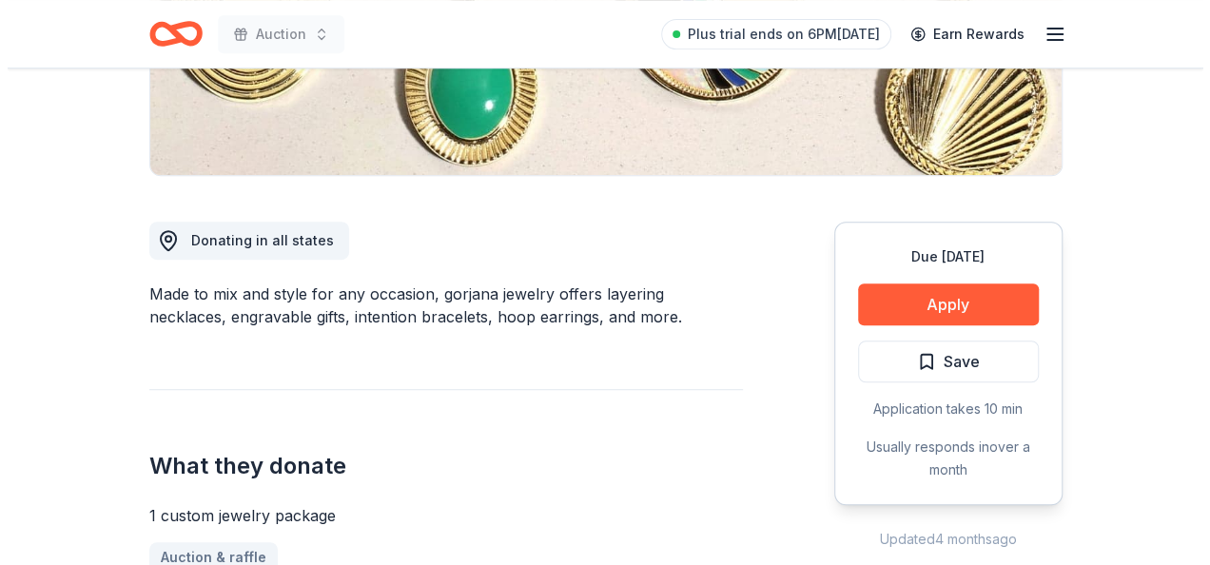
scroll to position [475, 0]
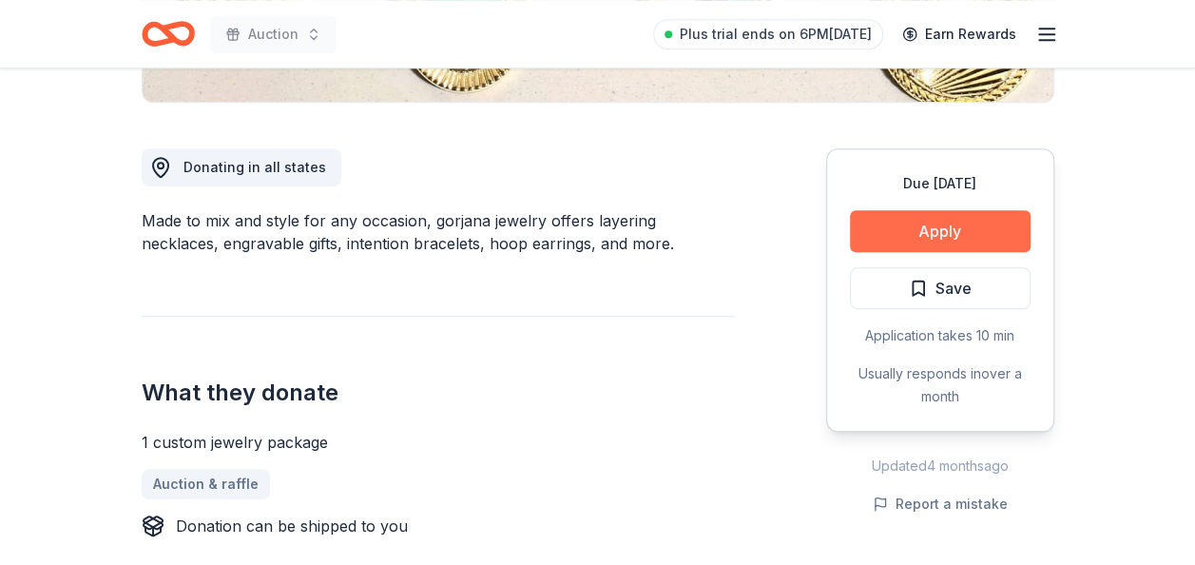
click at [966, 228] on button "Apply" at bounding box center [940, 231] width 181 height 42
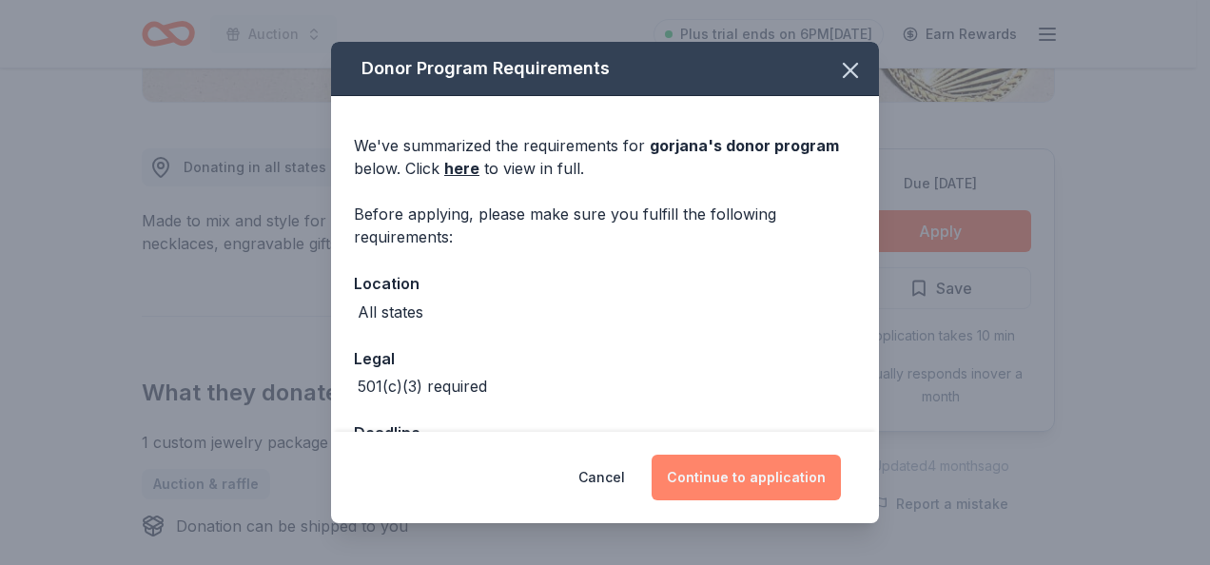
click at [763, 481] on button "Continue to application" at bounding box center [745, 478] width 189 height 46
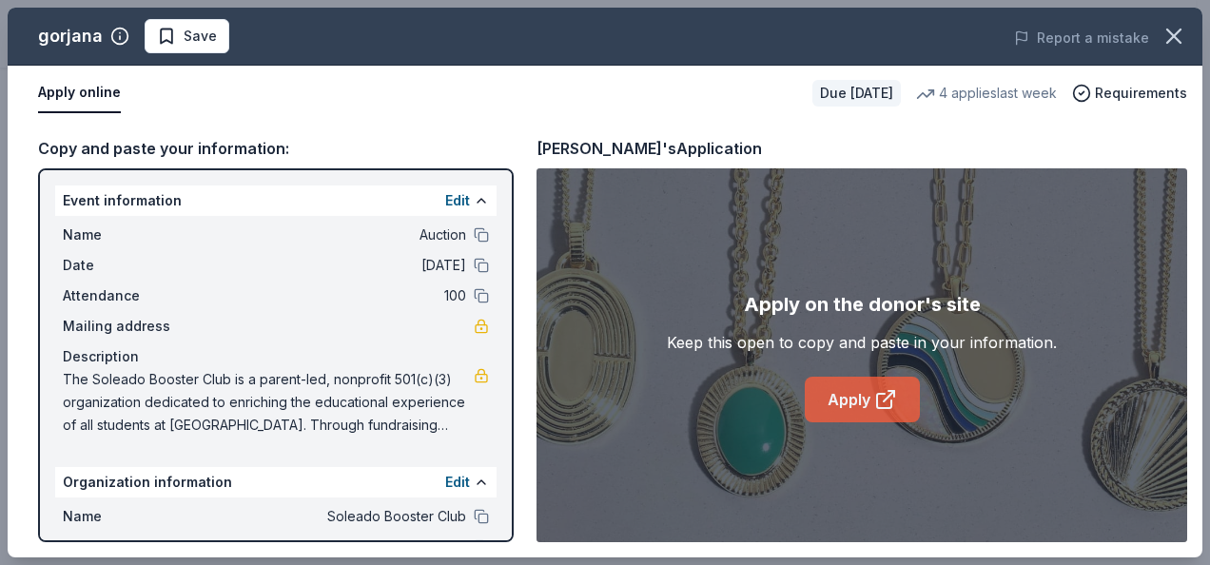
click at [873, 399] on link "Apply" at bounding box center [862, 400] width 115 height 46
click at [857, 386] on link "Apply" at bounding box center [862, 400] width 115 height 46
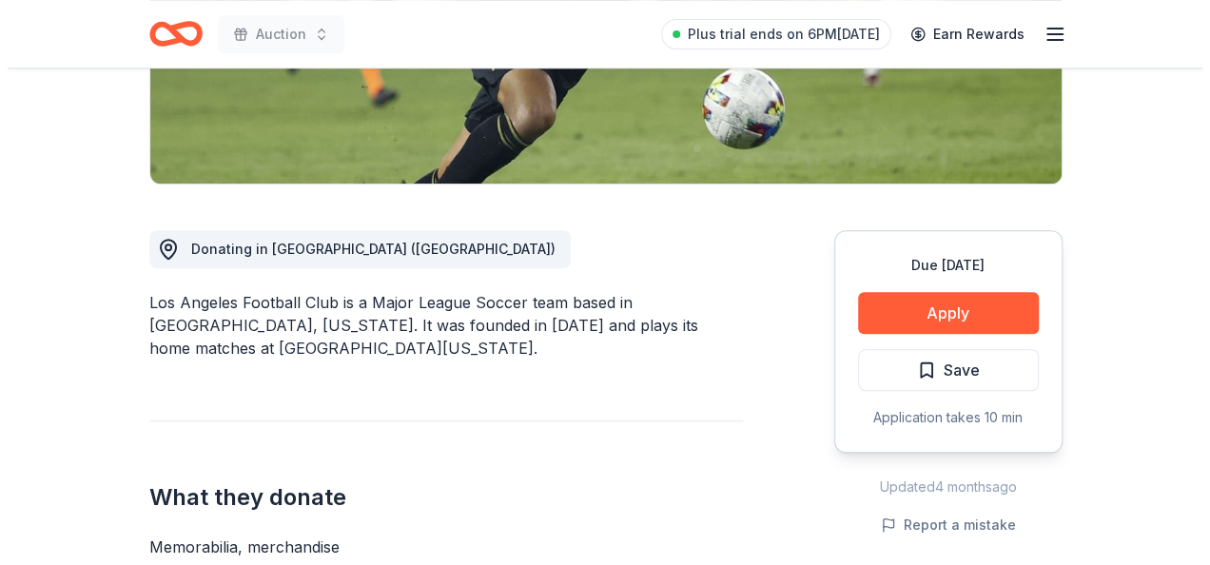
scroll to position [475, 0]
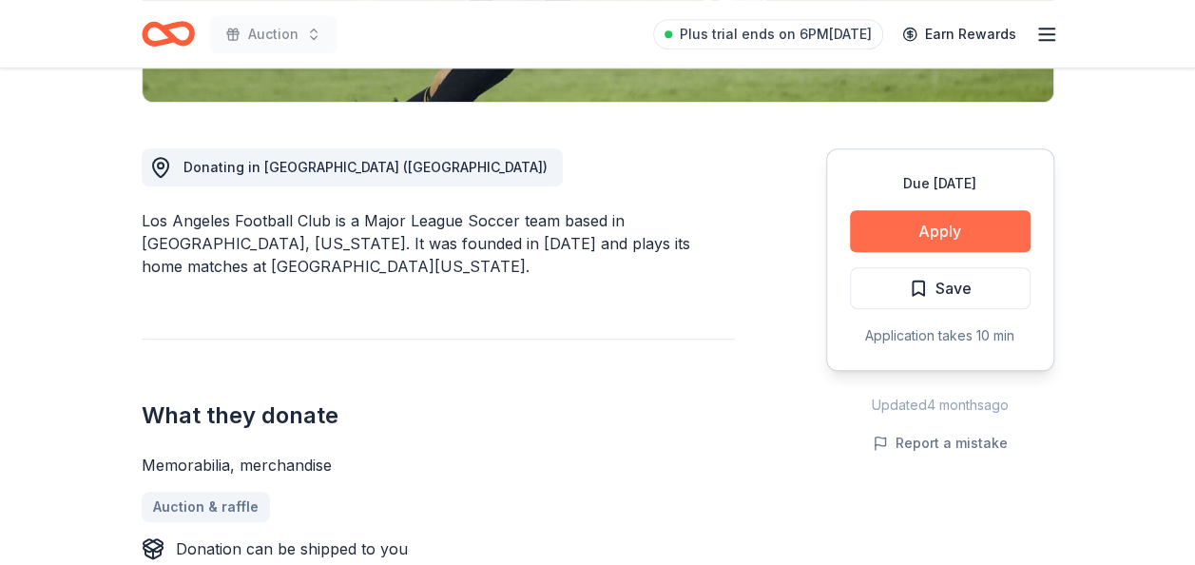
click at [891, 223] on button "Apply" at bounding box center [940, 231] width 181 height 42
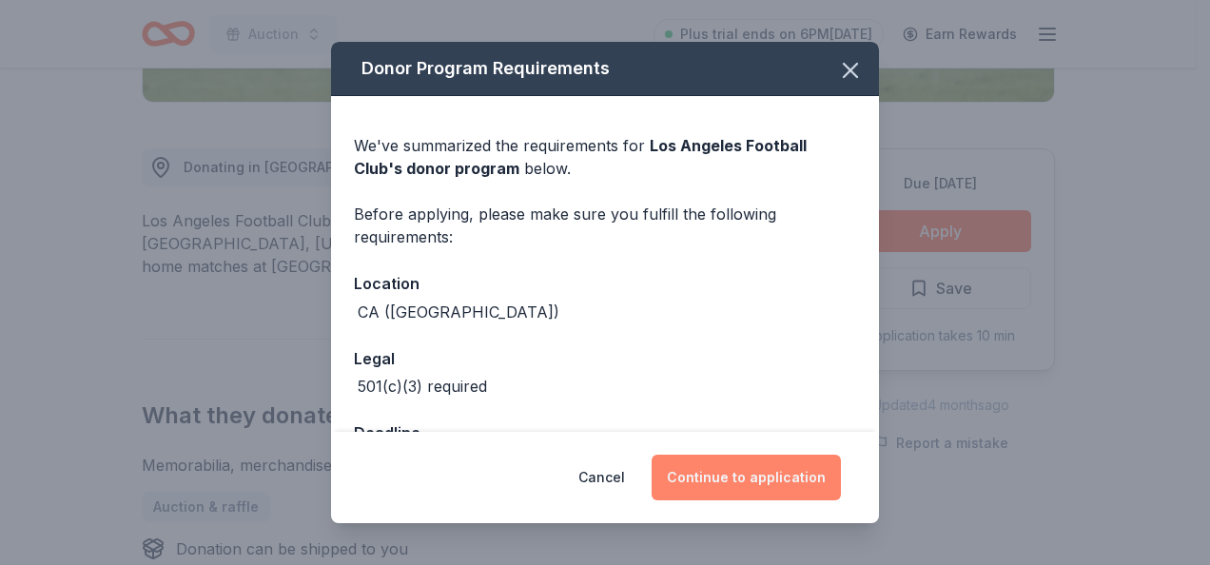
click at [715, 479] on button "Continue to application" at bounding box center [745, 478] width 189 height 46
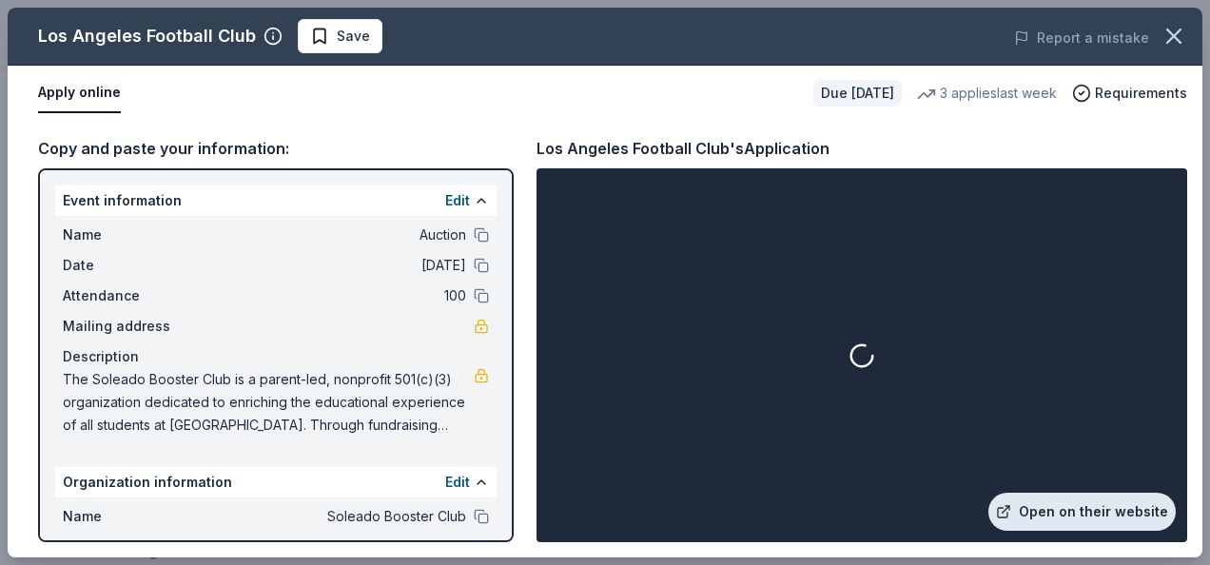
click at [1086, 514] on link "Open on their website" at bounding box center [1081, 512] width 187 height 38
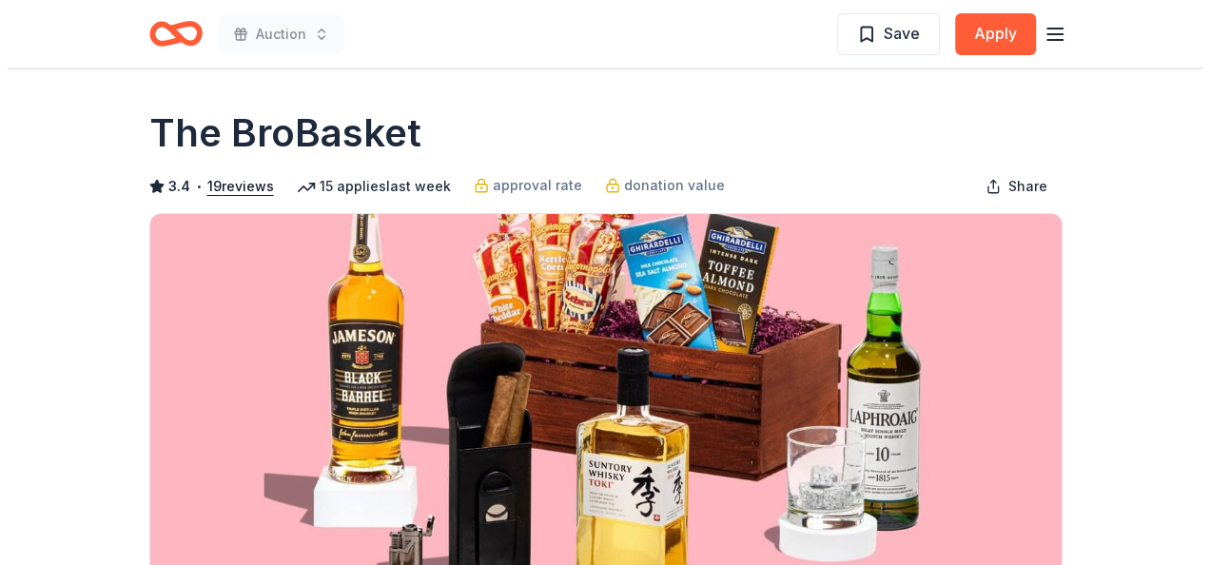
scroll to position [380, 0]
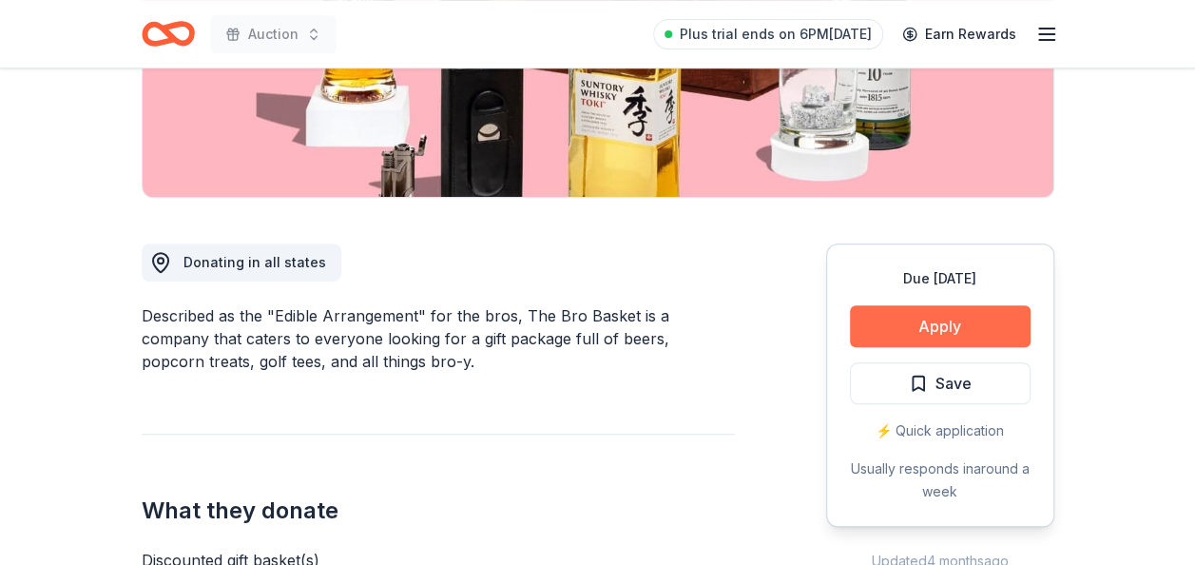
click at [905, 329] on button "Apply" at bounding box center [940, 326] width 181 height 42
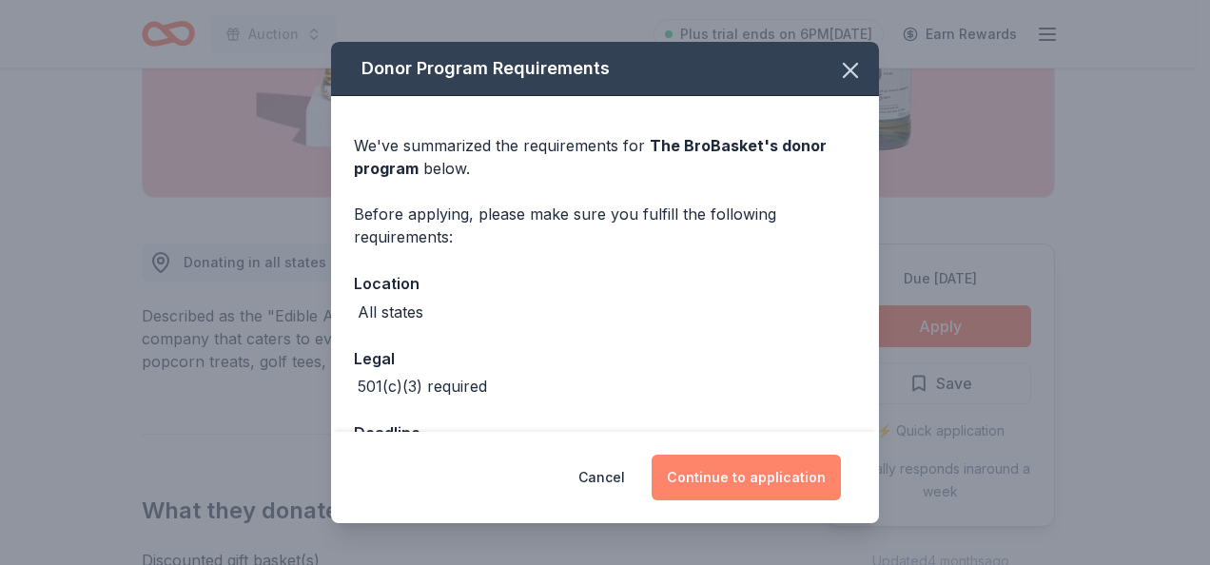
click at [740, 482] on button "Continue to application" at bounding box center [745, 478] width 189 height 46
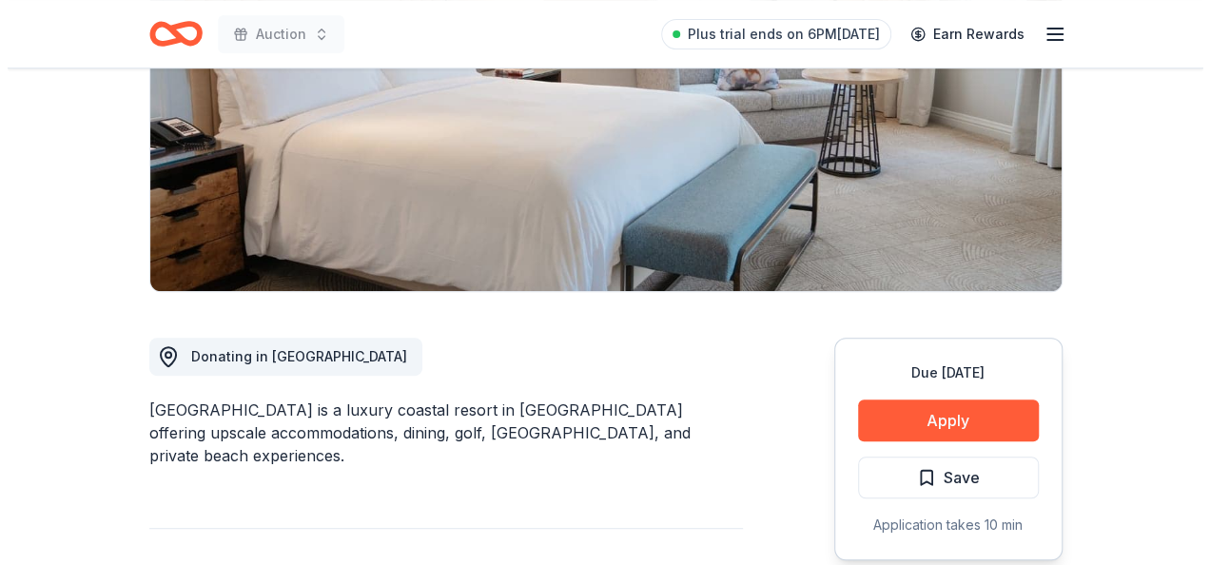
scroll to position [380, 0]
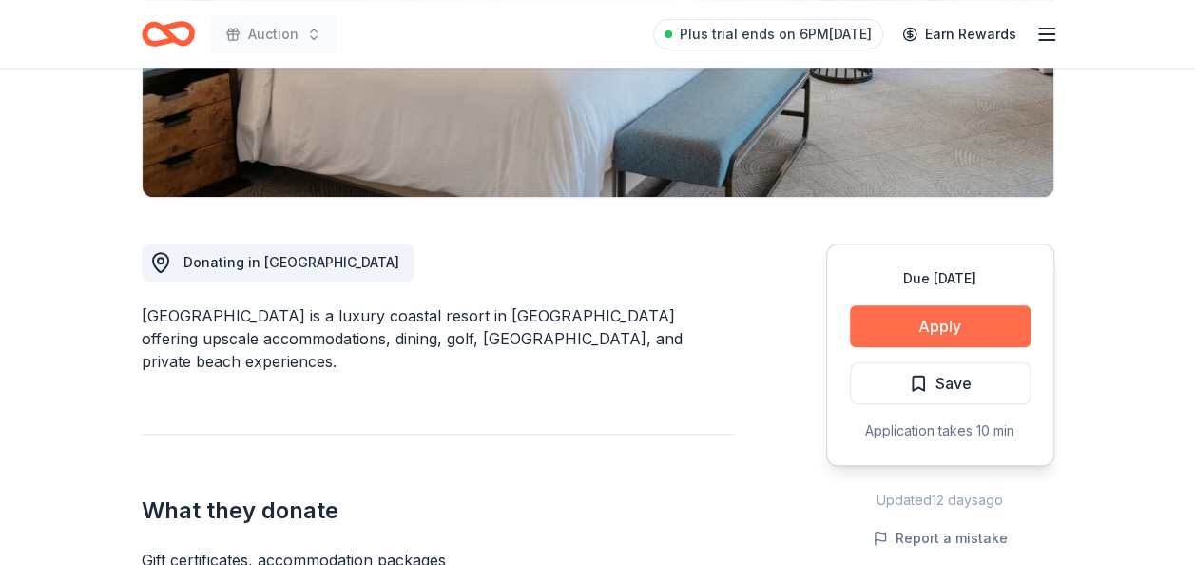
click at [919, 318] on button "Apply" at bounding box center [940, 326] width 181 height 42
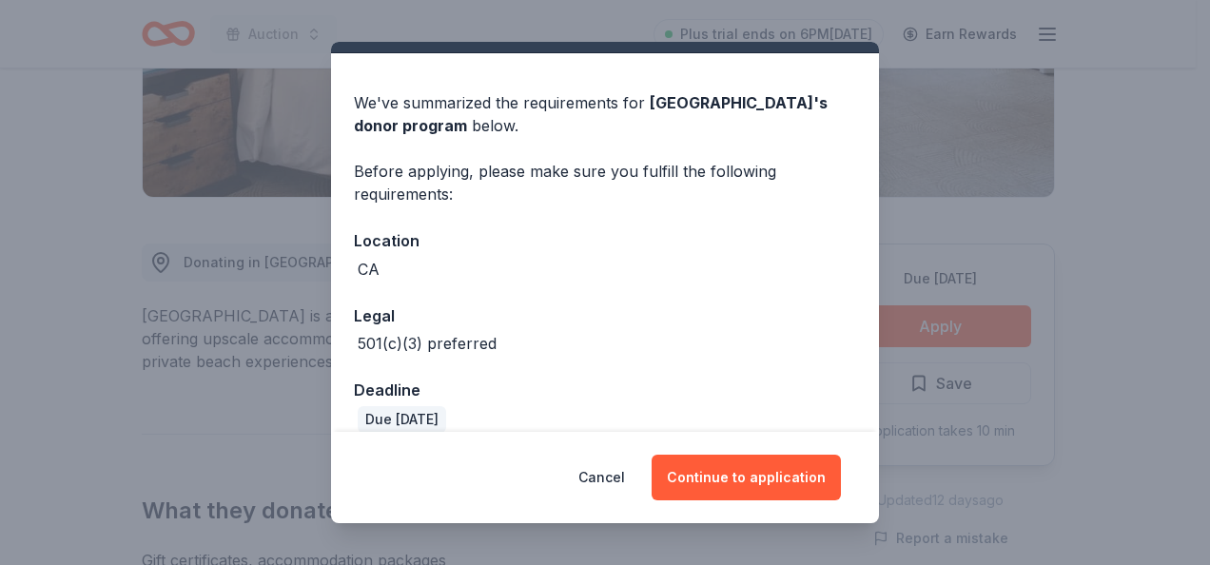
scroll to position [67, 0]
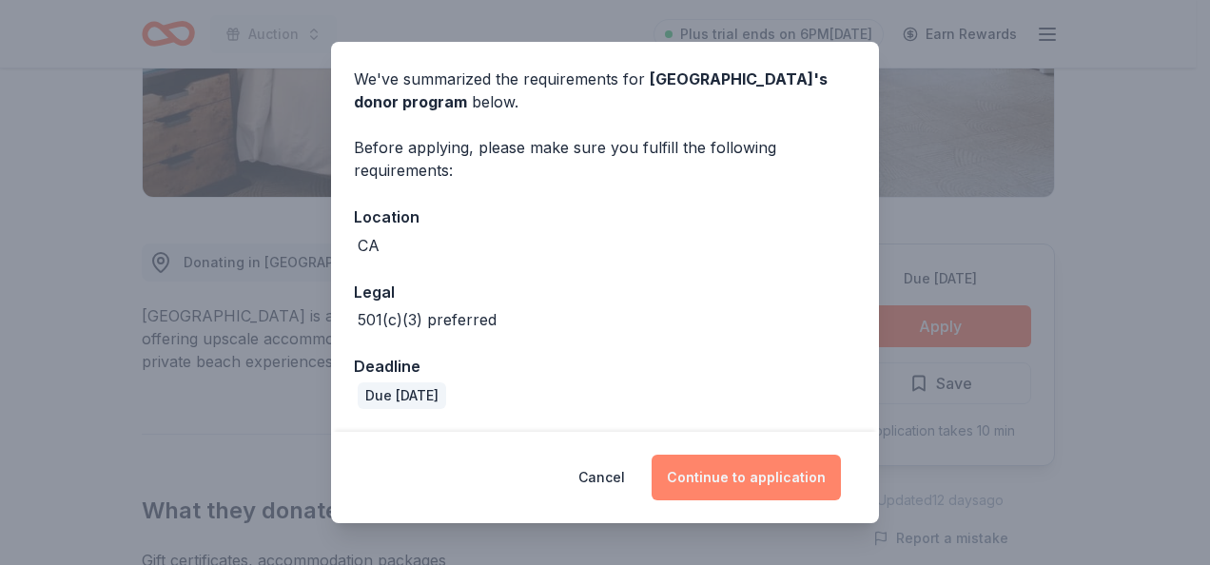
click at [727, 483] on button "Continue to application" at bounding box center [745, 478] width 189 height 46
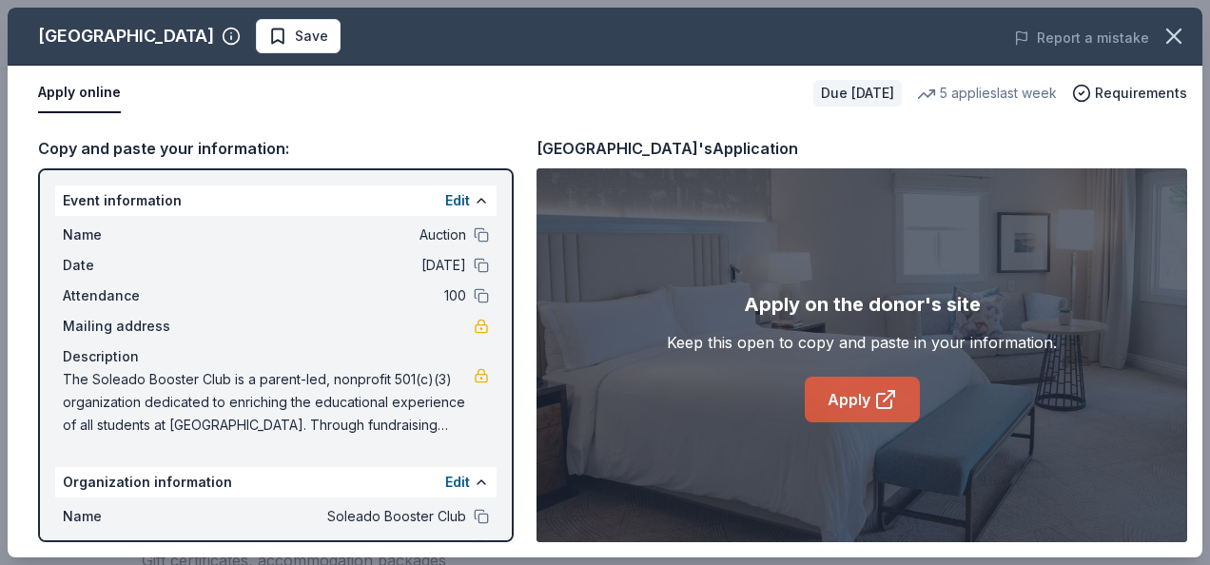
click at [826, 398] on link "Apply" at bounding box center [862, 400] width 115 height 46
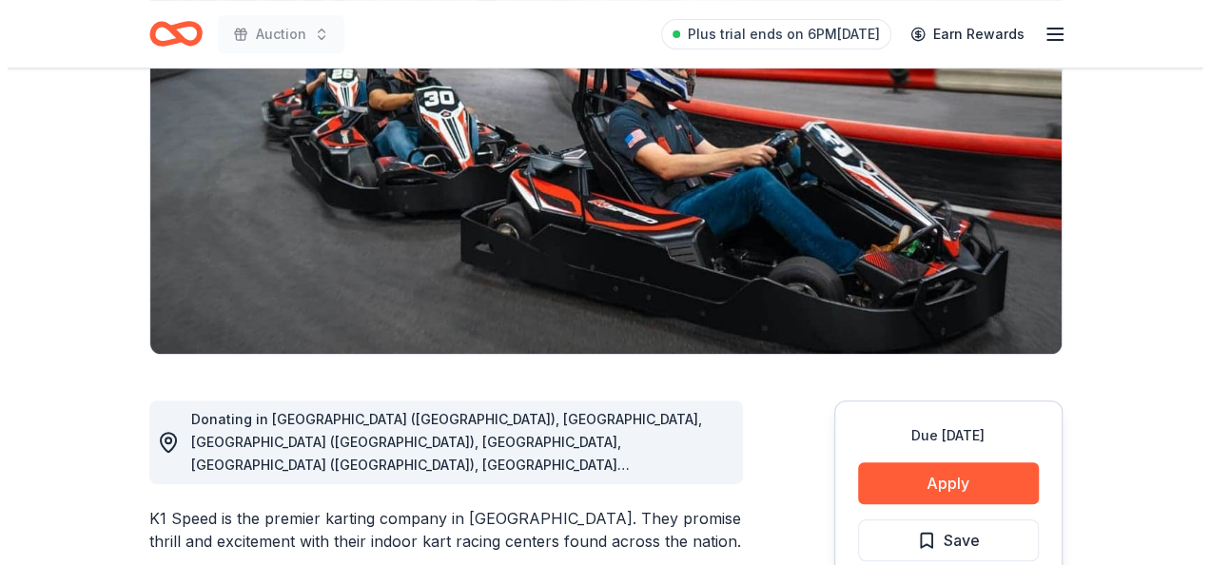
scroll to position [380, 0]
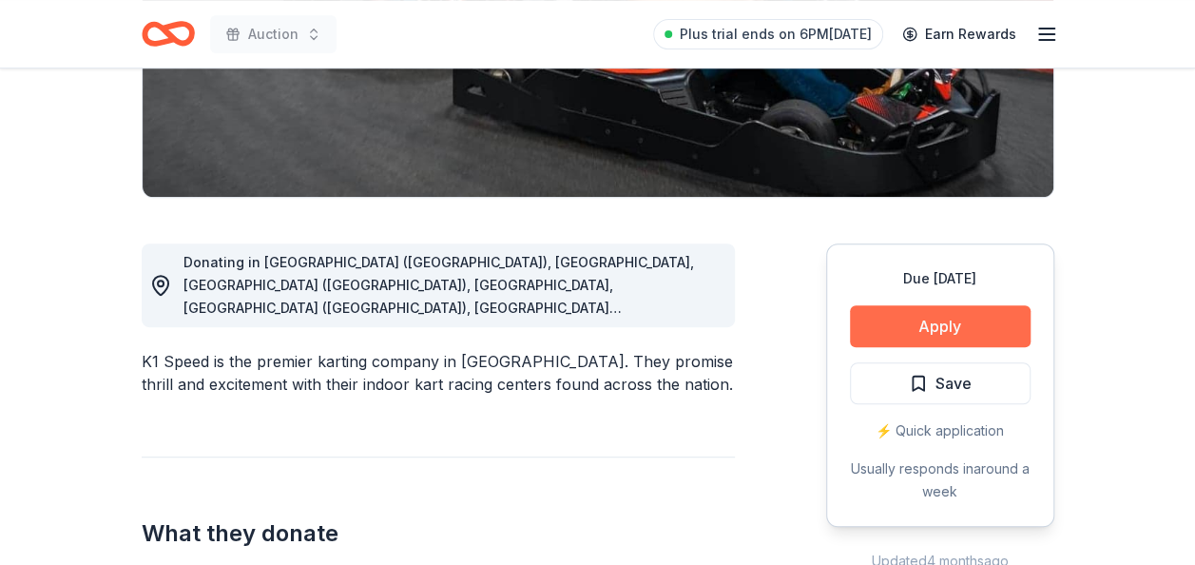
click at [883, 320] on button "Apply" at bounding box center [940, 326] width 181 height 42
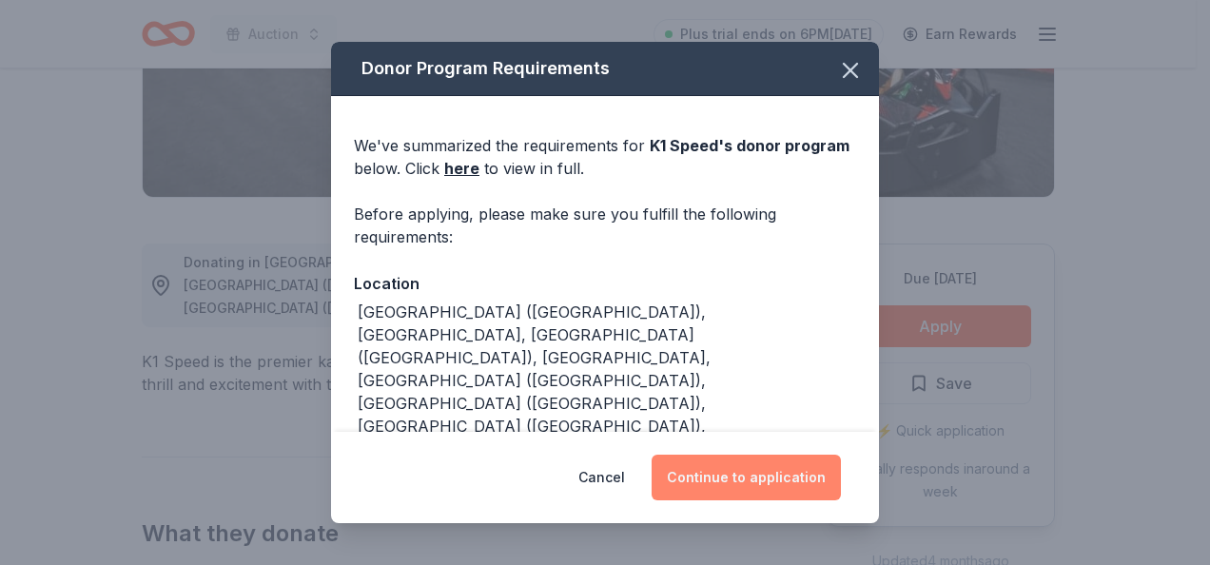
click at [733, 481] on button "Continue to application" at bounding box center [745, 478] width 189 height 46
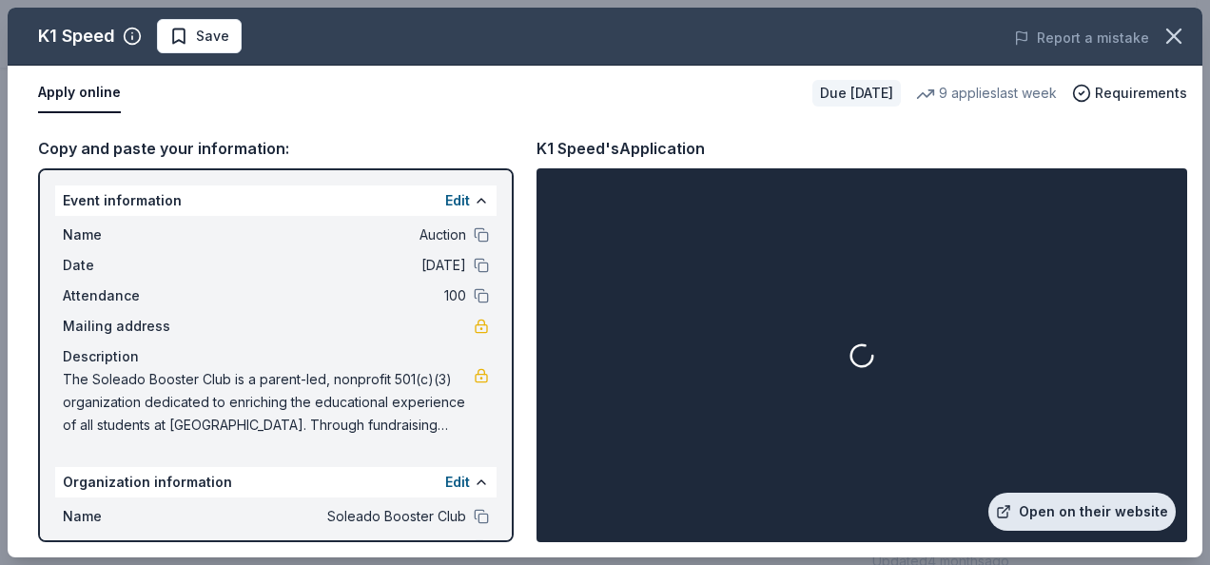
click at [1080, 504] on link "Open on their website" at bounding box center [1081, 512] width 187 height 38
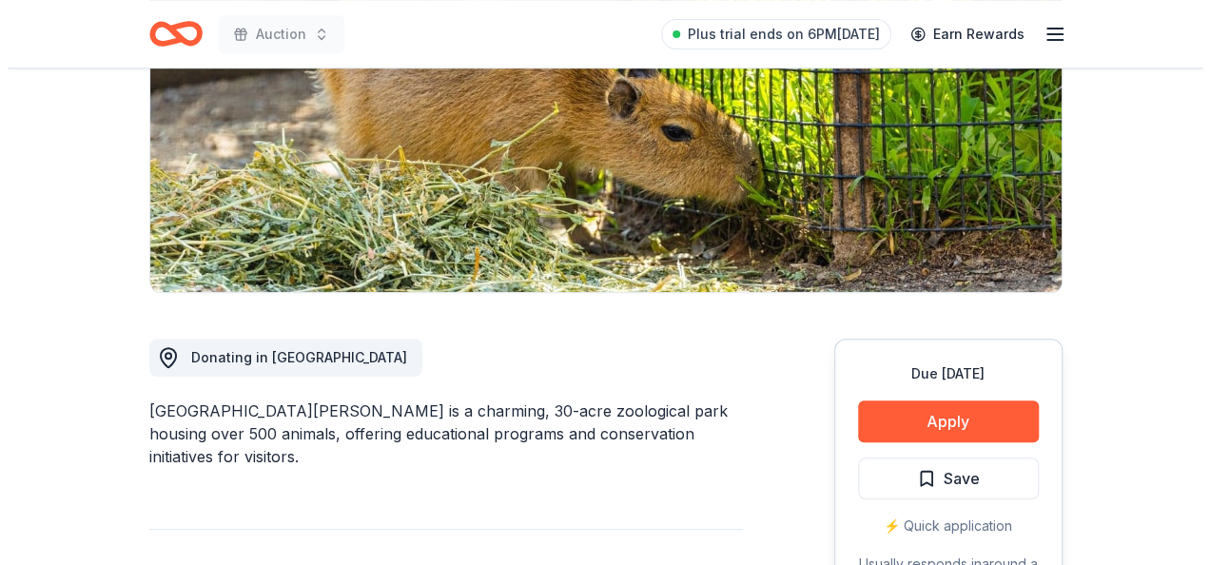
scroll to position [380, 0]
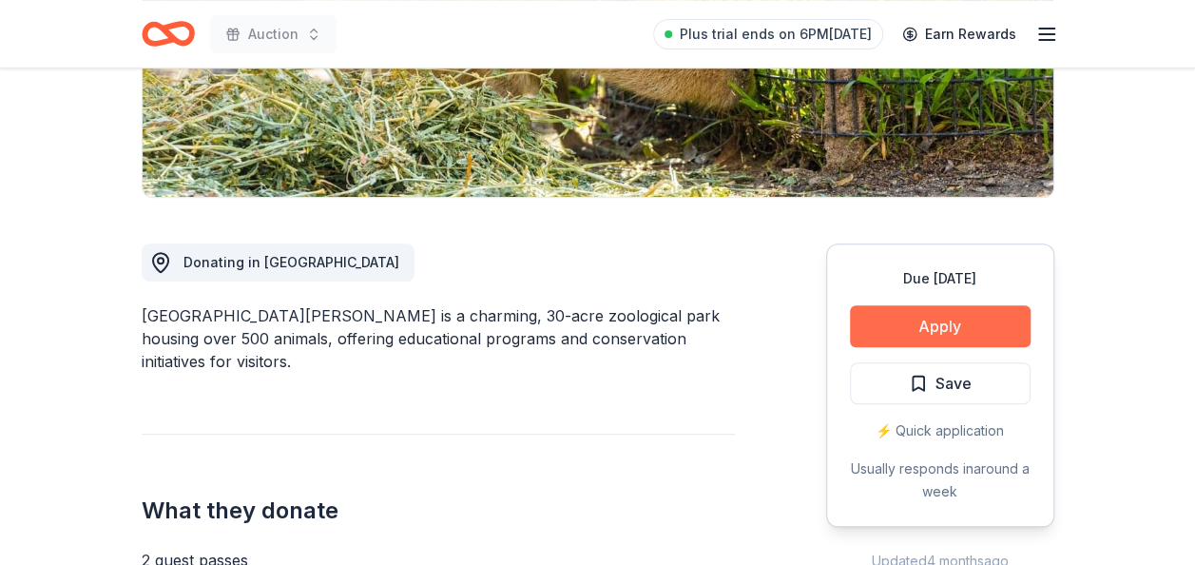
click at [938, 321] on button "Apply" at bounding box center [940, 326] width 181 height 42
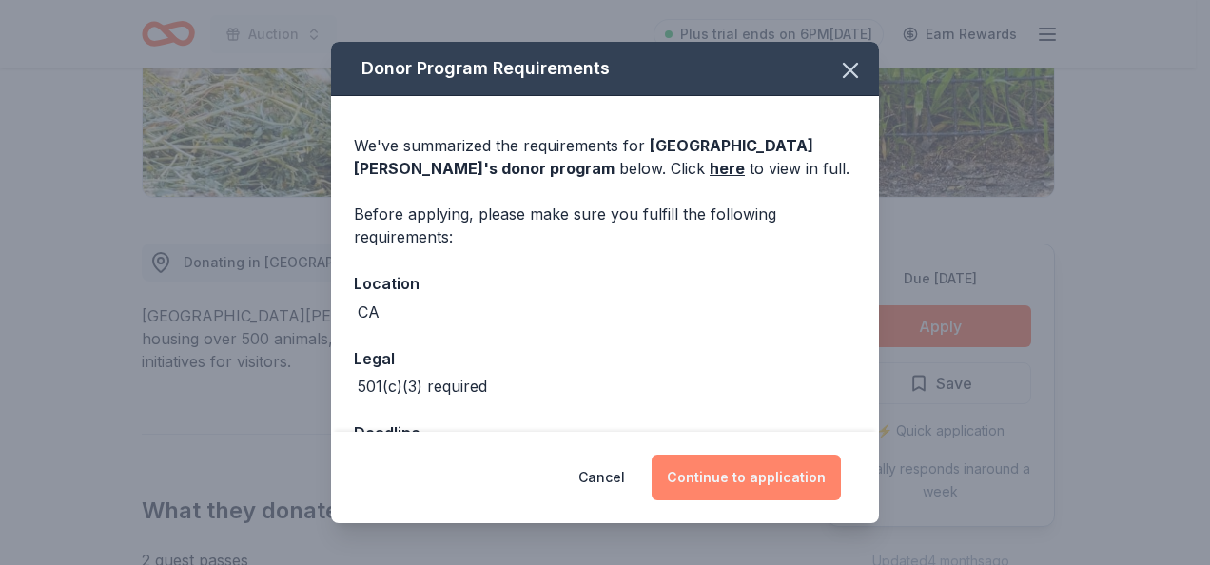
click at [755, 485] on button "Continue to application" at bounding box center [745, 478] width 189 height 46
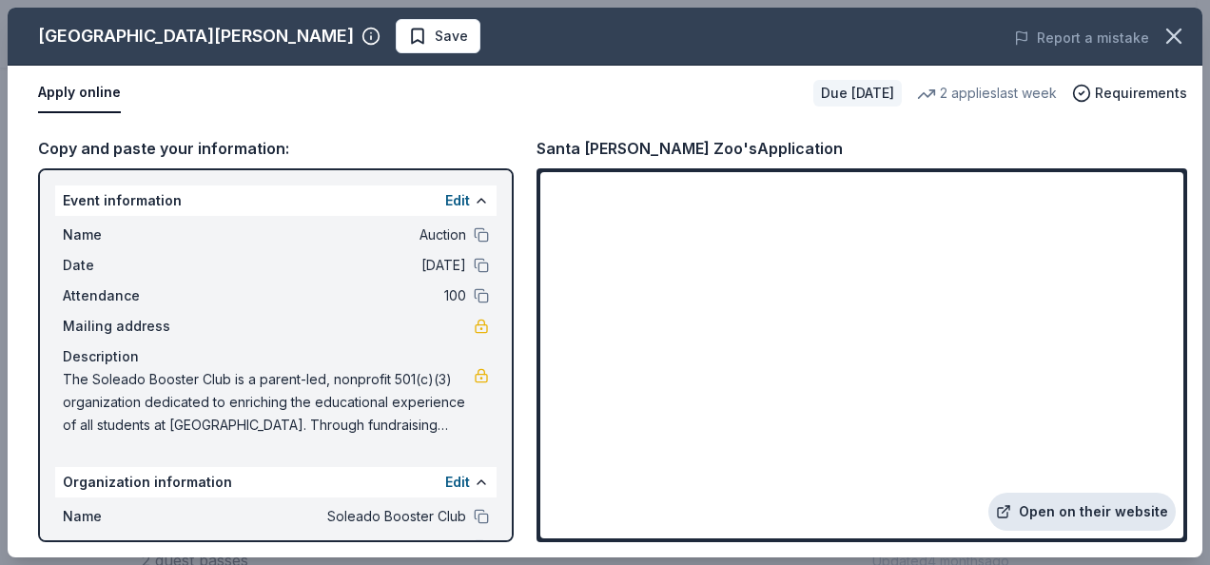
click at [1094, 504] on link "Open on their website" at bounding box center [1081, 512] width 187 height 38
